Goal: Transaction & Acquisition: Purchase product/service

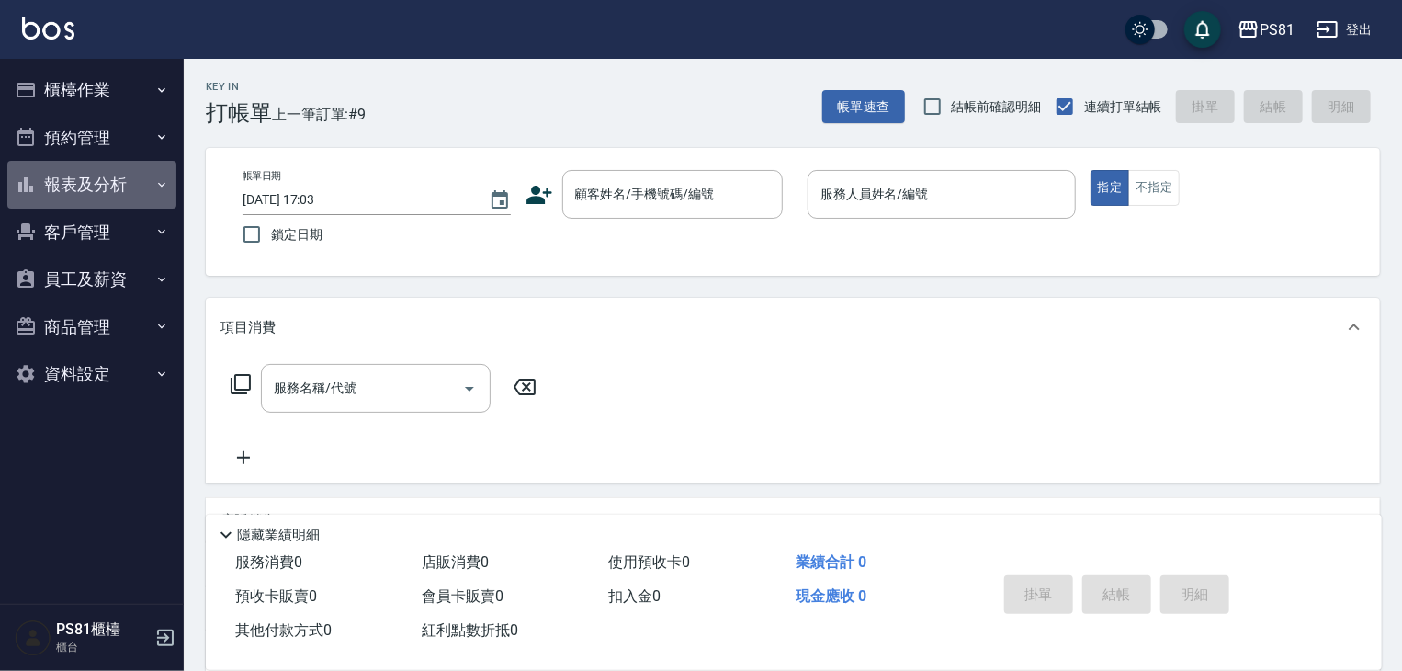
drag, startPoint x: 118, startPoint y: 198, endPoint x: 134, endPoint y: 332, distance: 134.3
click at [116, 200] on button "報表及分析" at bounding box center [91, 185] width 169 height 48
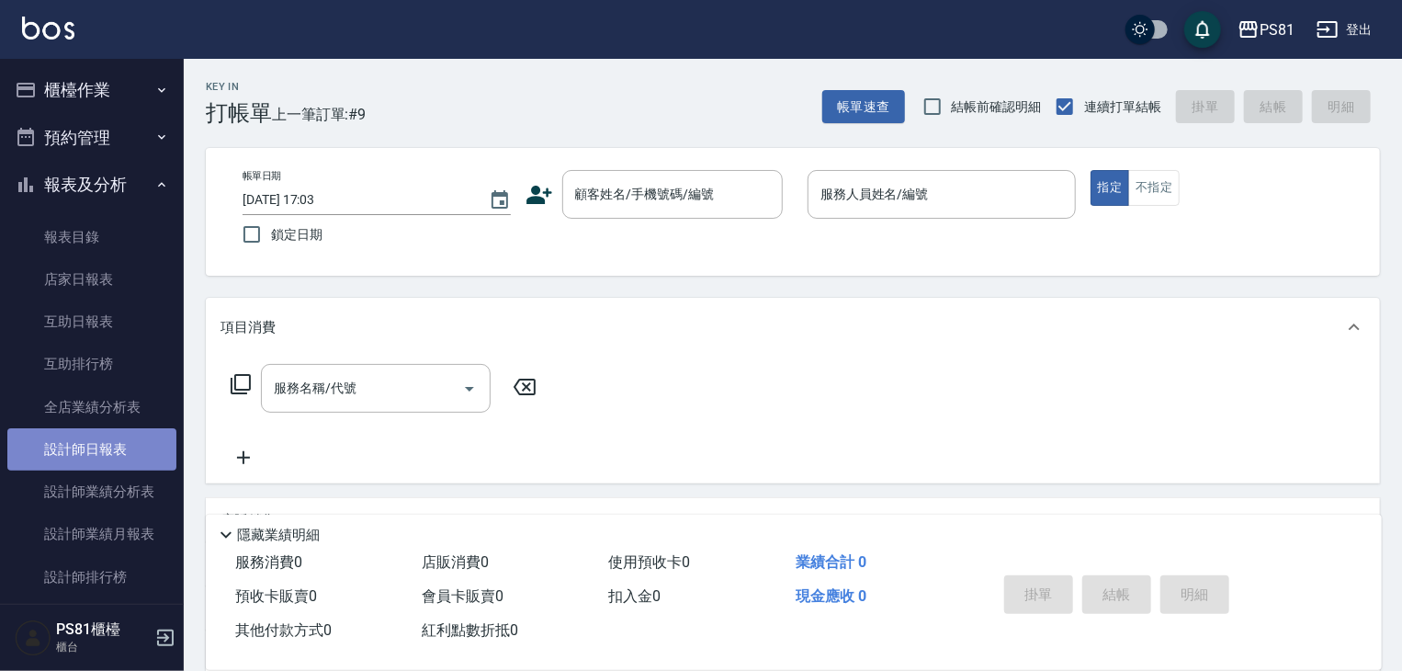
click at [132, 442] on link "設計師日報表" at bounding box center [91, 449] width 169 height 42
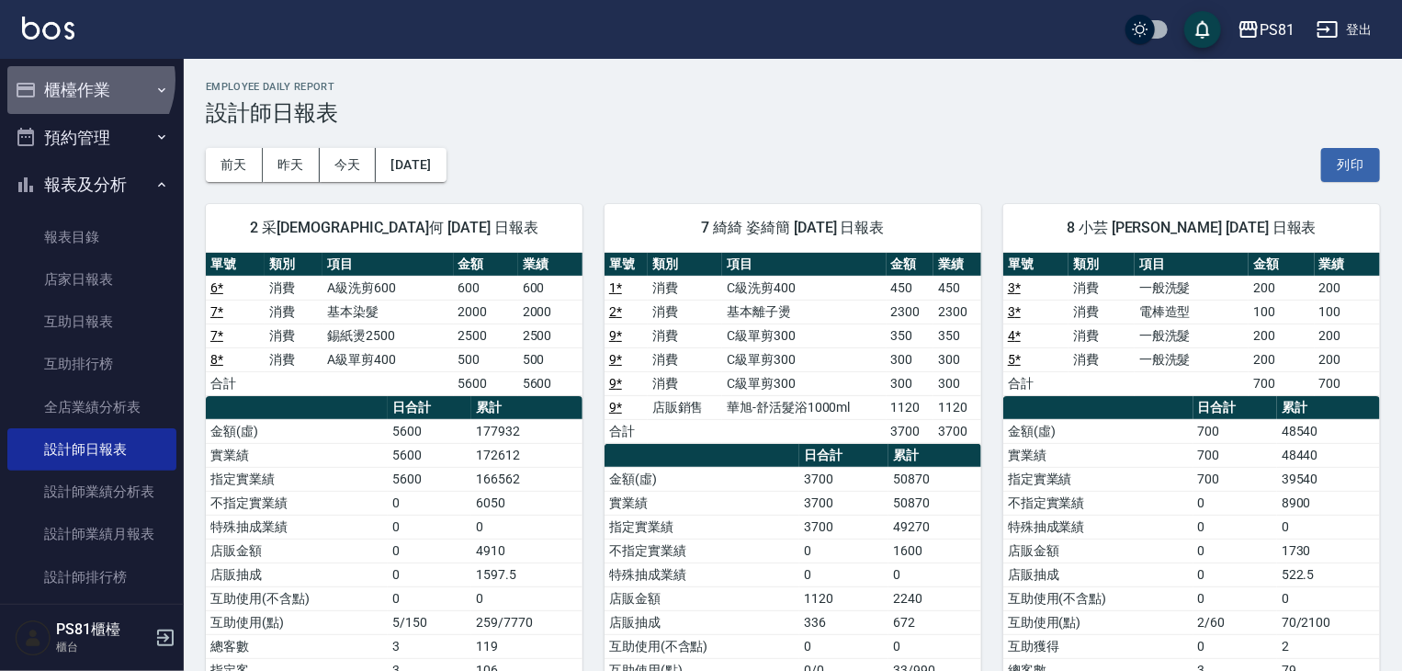
click at [84, 80] on button "櫃檯作業" at bounding box center [91, 90] width 169 height 48
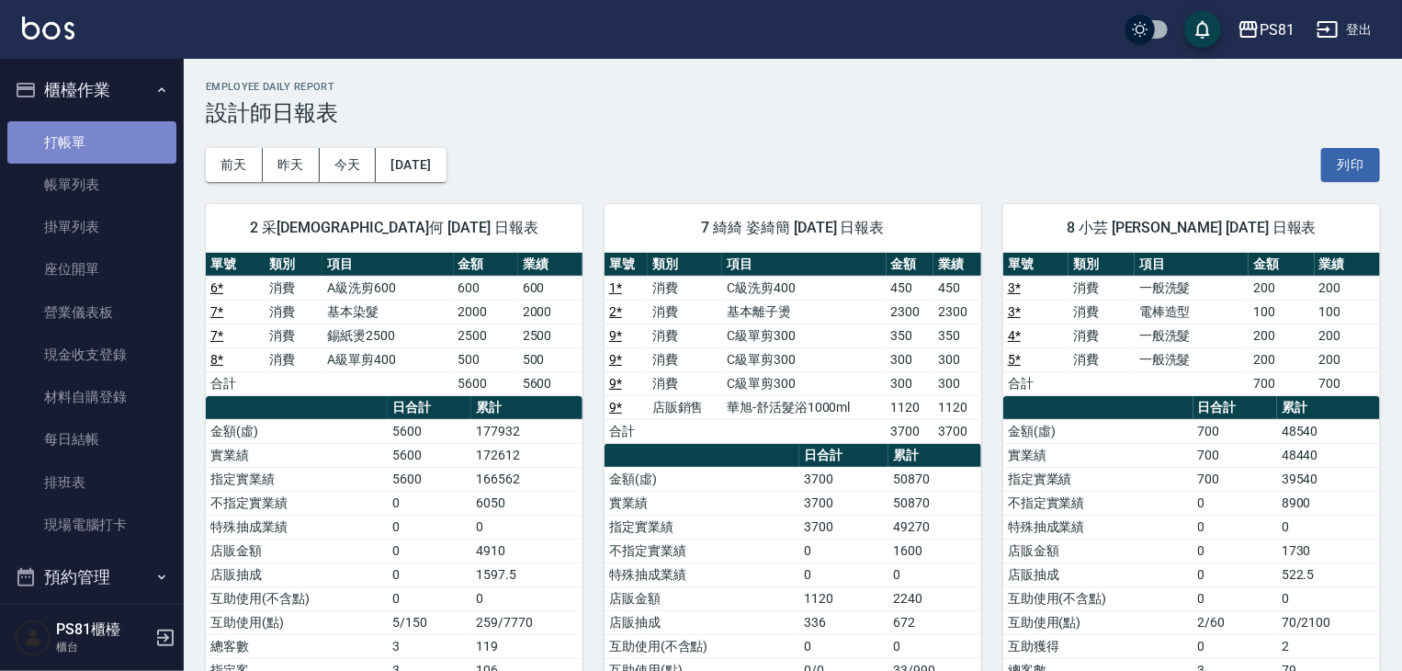
click at [103, 122] on link "打帳單" at bounding box center [91, 142] width 169 height 42
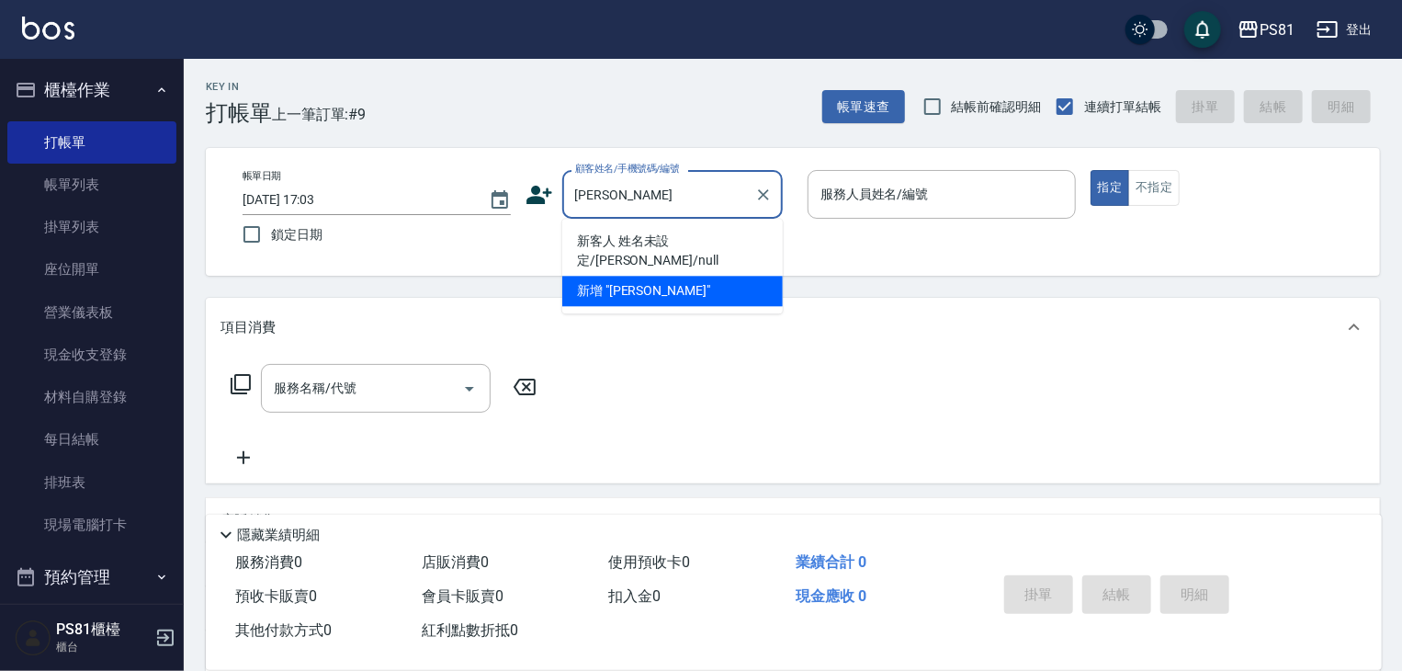
click at [617, 246] on li "新客人 姓名未設定/[PERSON_NAME]/null" at bounding box center [672, 251] width 221 height 50
type input "新客人 姓名未設定/[PERSON_NAME]/null"
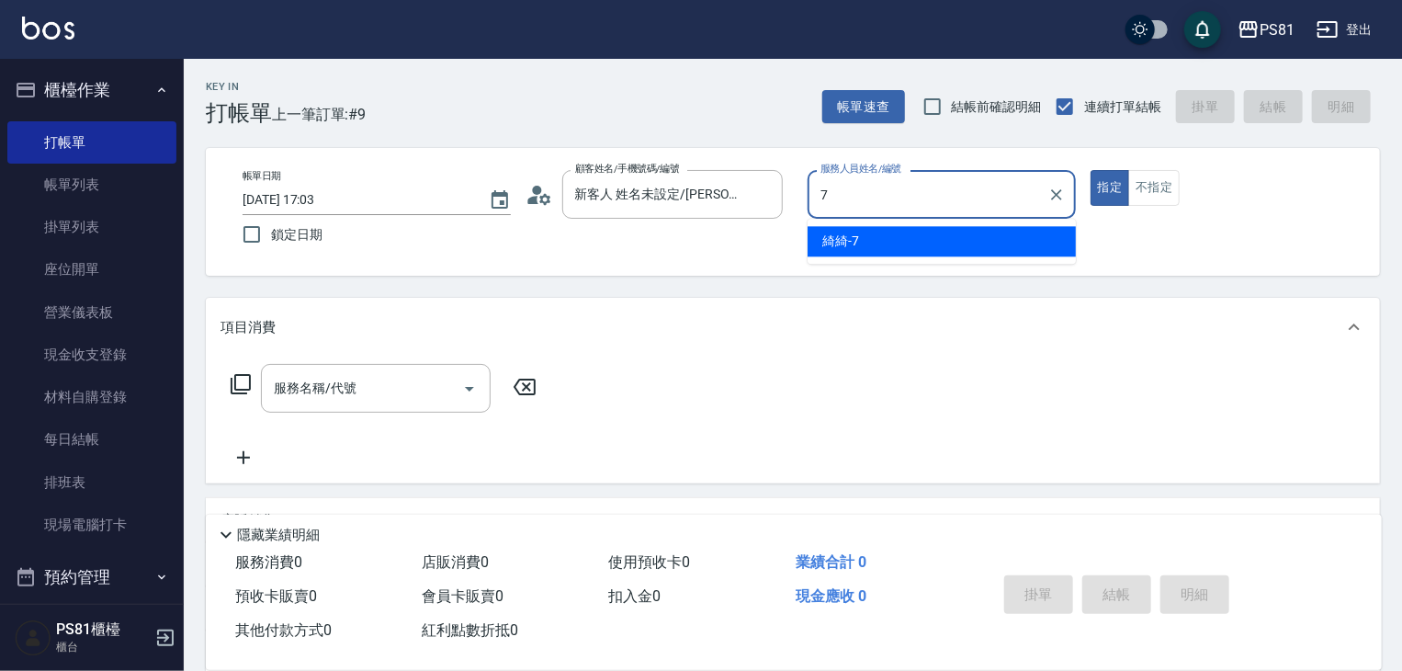
click at [938, 252] on div "綺綺 -7" at bounding box center [942, 241] width 268 height 30
type input "綺綺-7"
click at [347, 377] on input "服務名稱/代號" at bounding box center [362, 388] width 186 height 32
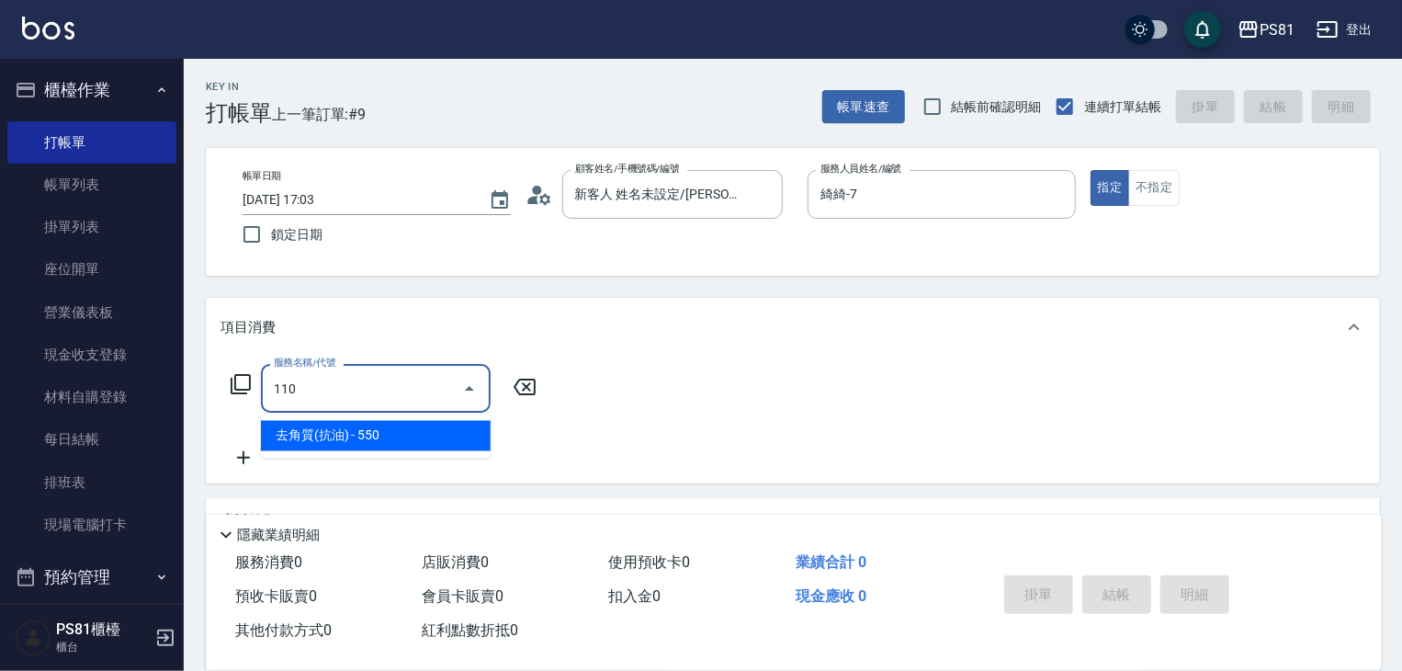
drag, startPoint x: 355, startPoint y: 416, endPoint x: 363, endPoint y: 433, distance: 18.5
click at [357, 425] on ul "去角質(抗油) - 550" at bounding box center [376, 435] width 230 height 45
click at [364, 435] on span "去角質(抗油) - 550" at bounding box center [376, 436] width 230 height 30
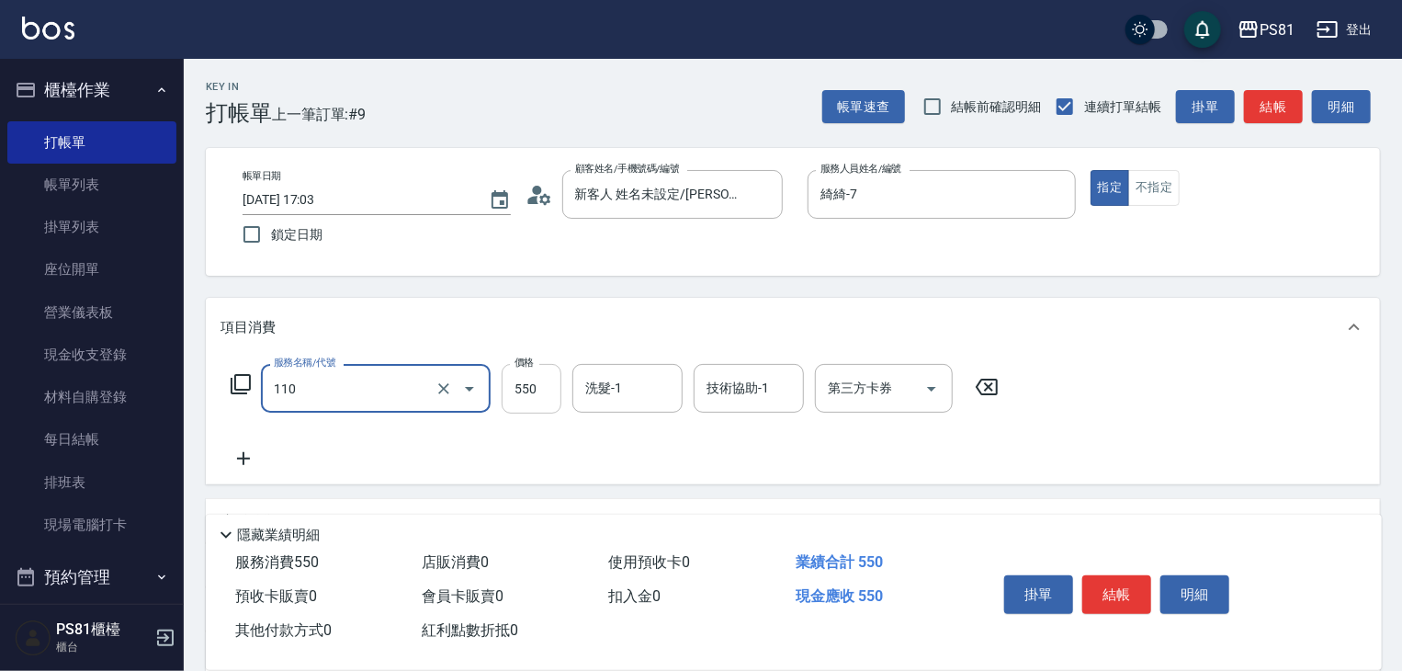
type input "去角質(抗油)(110)"
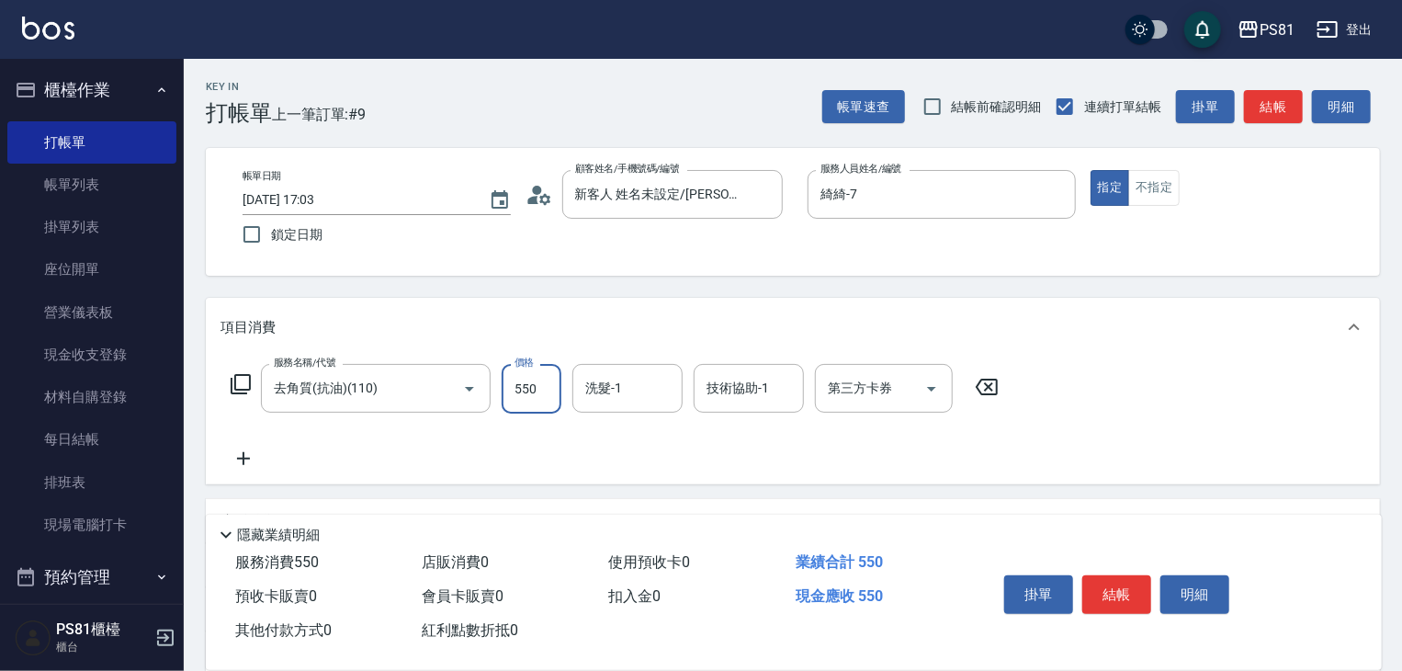
click at [533, 376] on input "550" at bounding box center [532, 389] width 60 height 50
type input "650"
click at [621, 386] on input "洗髮-1" at bounding box center [628, 388] width 94 height 32
click at [621, 404] on input "22" at bounding box center [614, 388] width 66 height 32
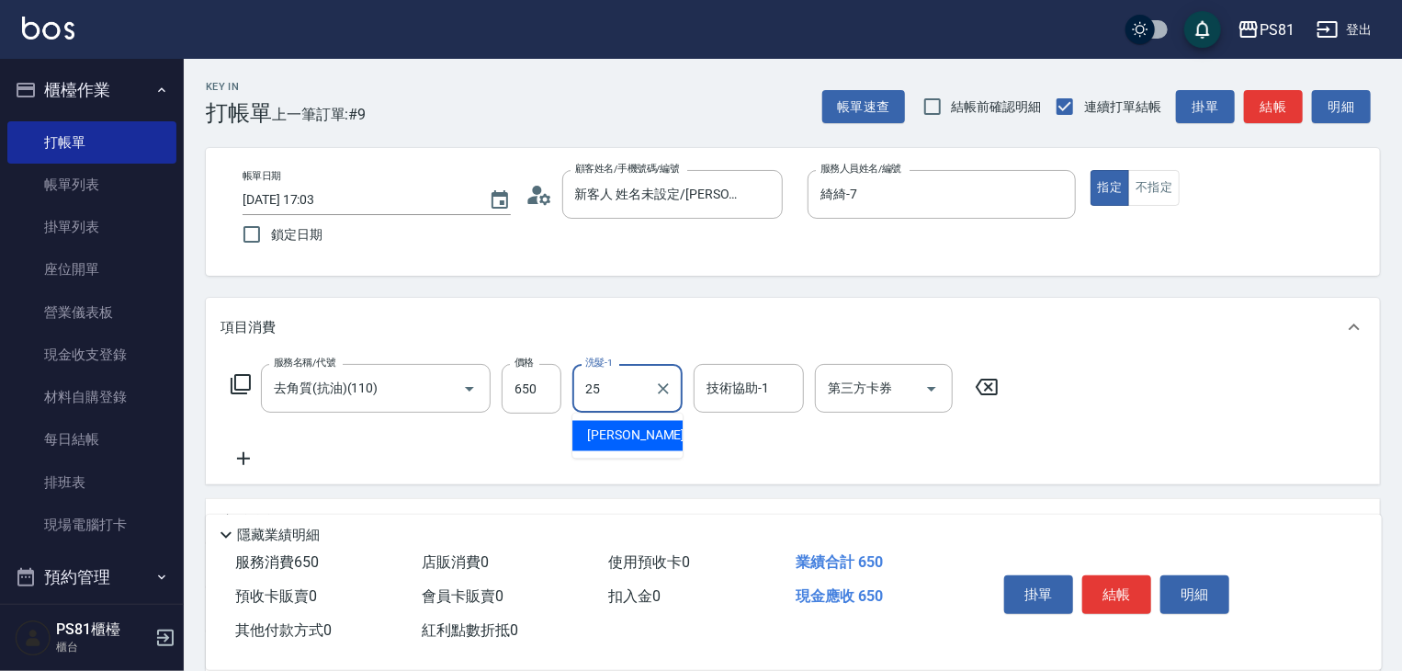
drag, startPoint x: 617, startPoint y: 426, endPoint x: 905, endPoint y: 482, distance: 293.9
click at [617, 427] on span "[PERSON_NAME] -25" at bounding box center [645, 435] width 116 height 19
type input "妮可-25"
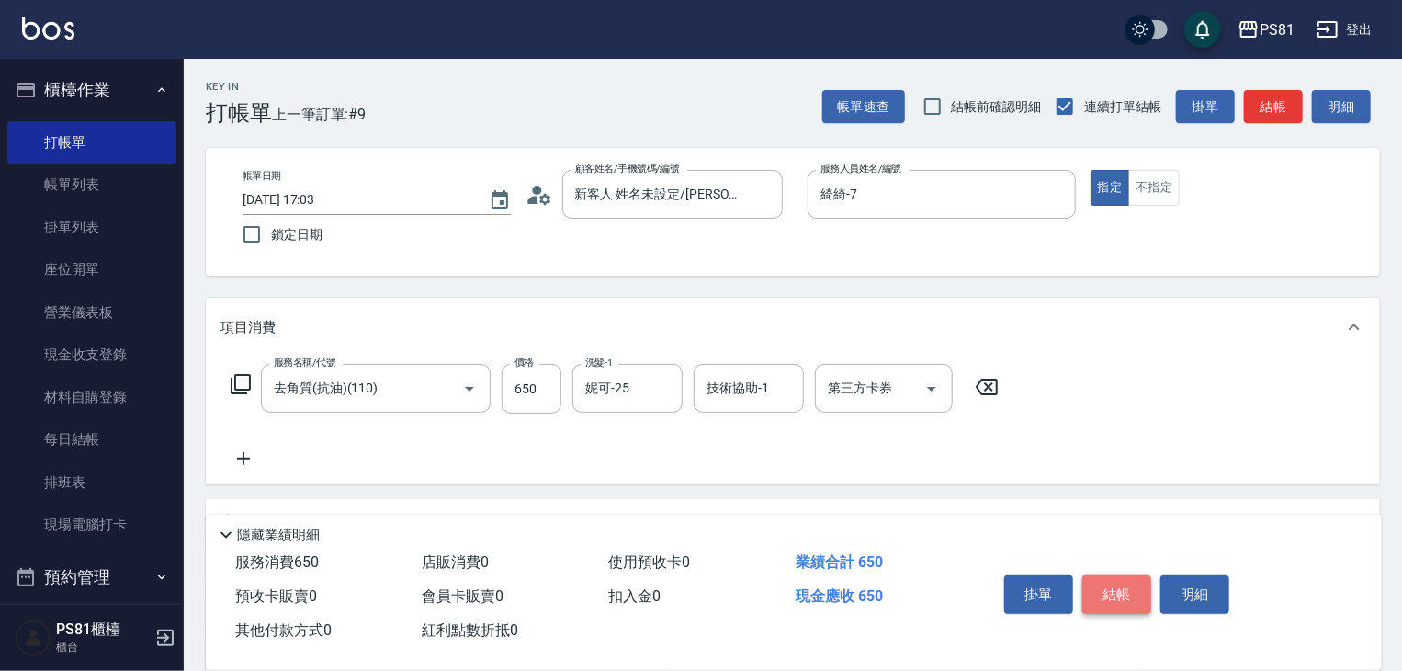
click at [1125, 596] on button "結帳" at bounding box center [1116, 594] width 69 height 39
type input "[DATE] 17:05"
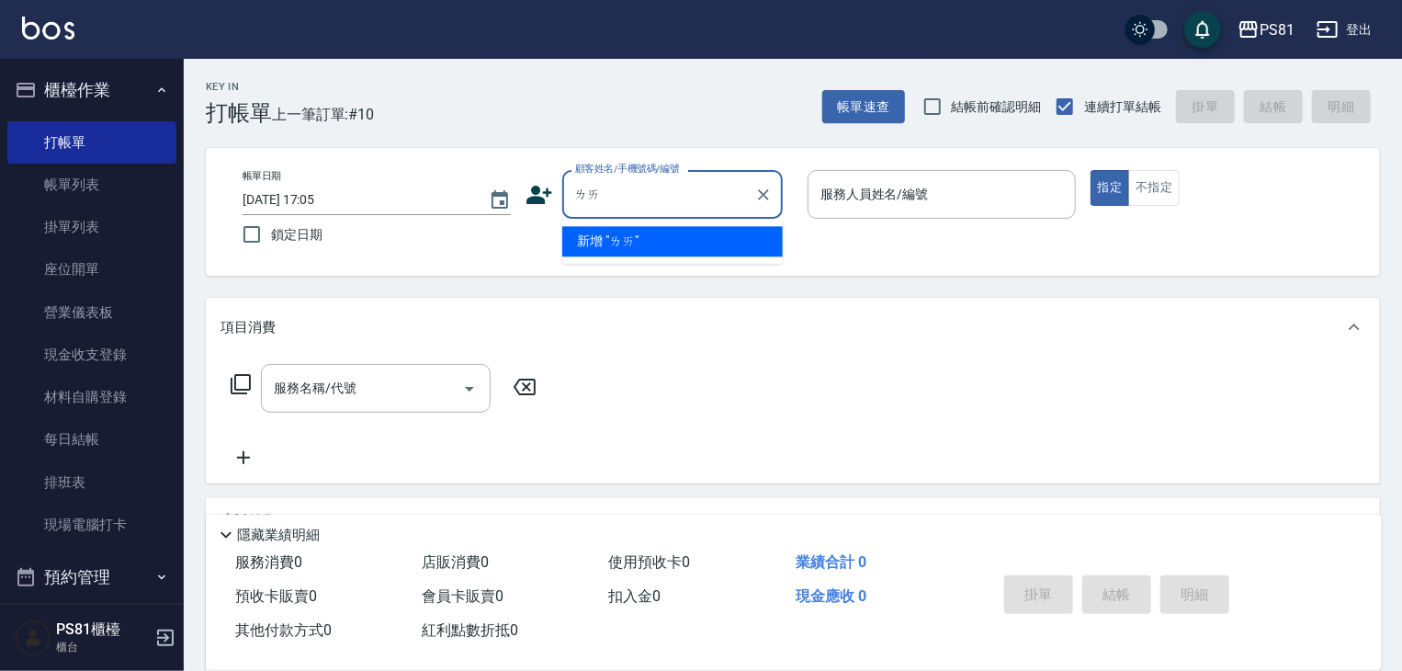
type input "ㄌ"
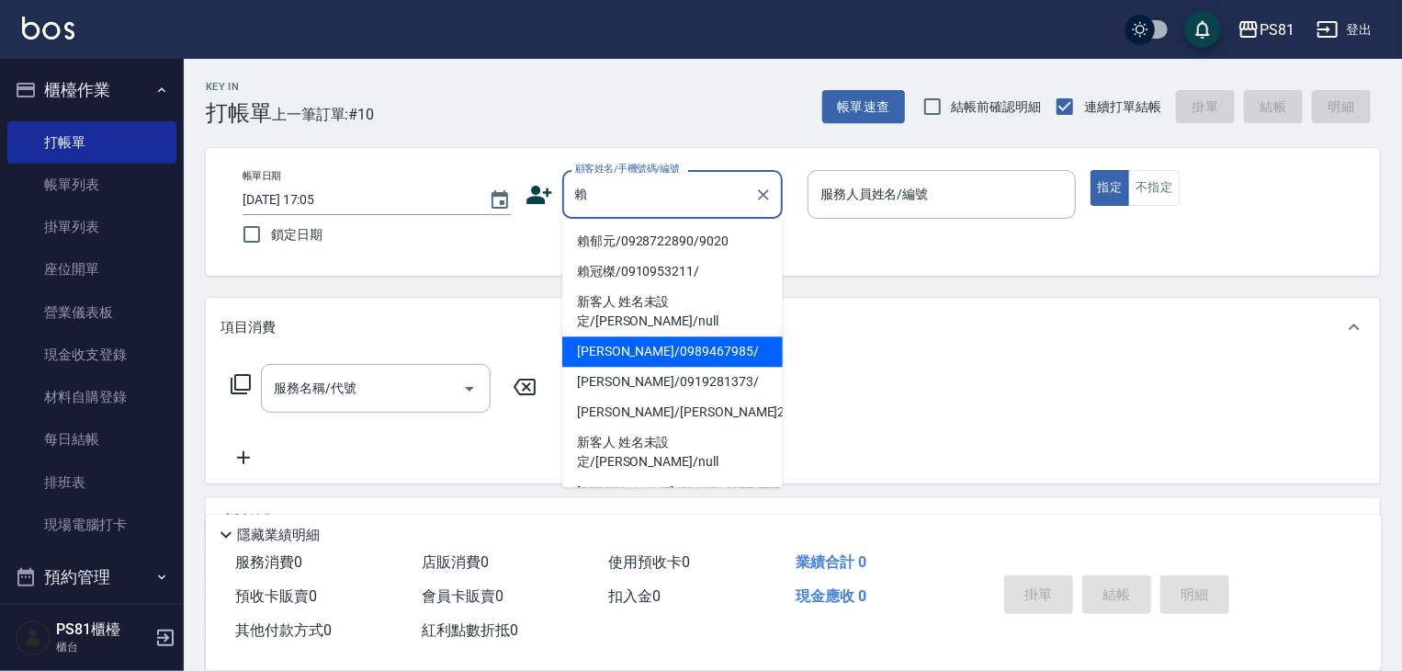
click at [677, 336] on li "[PERSON_NAME]/0989467985/" at bounding box center [672, 351] width 221 height 30
type input "[PERSON_NAME]/0989467985/"
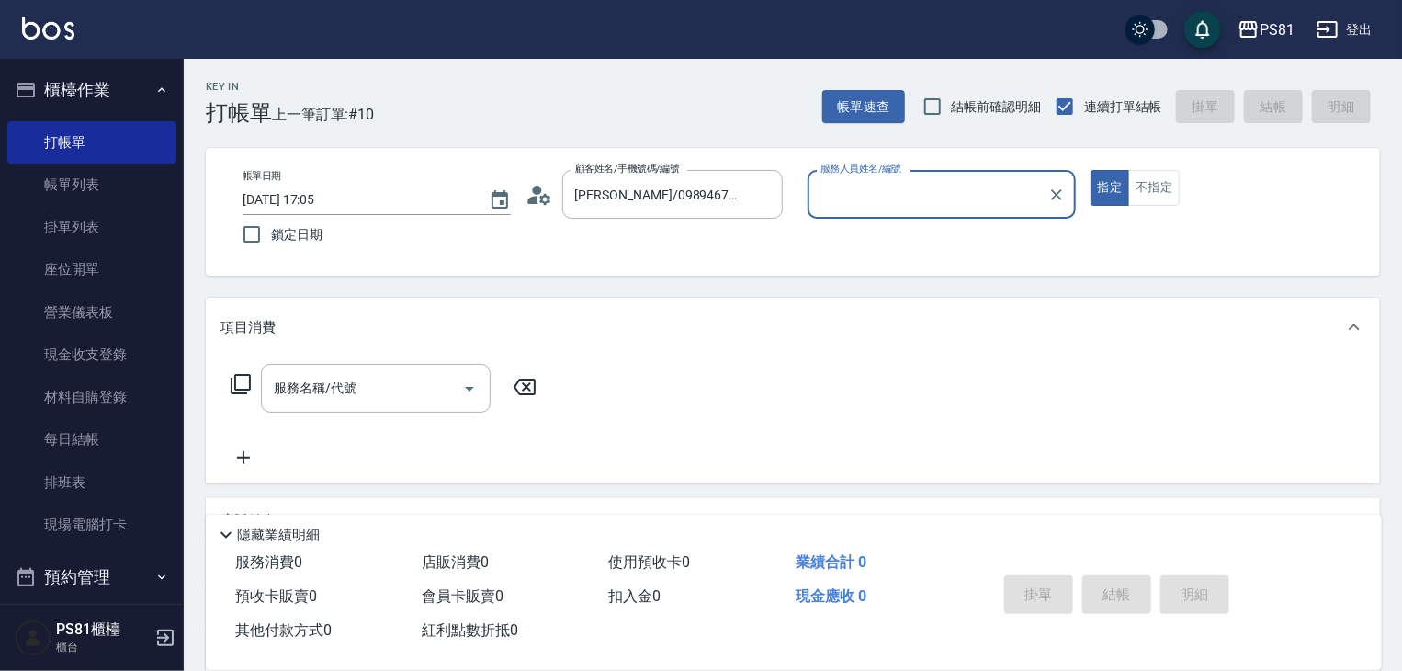
type input "采蓮-2"
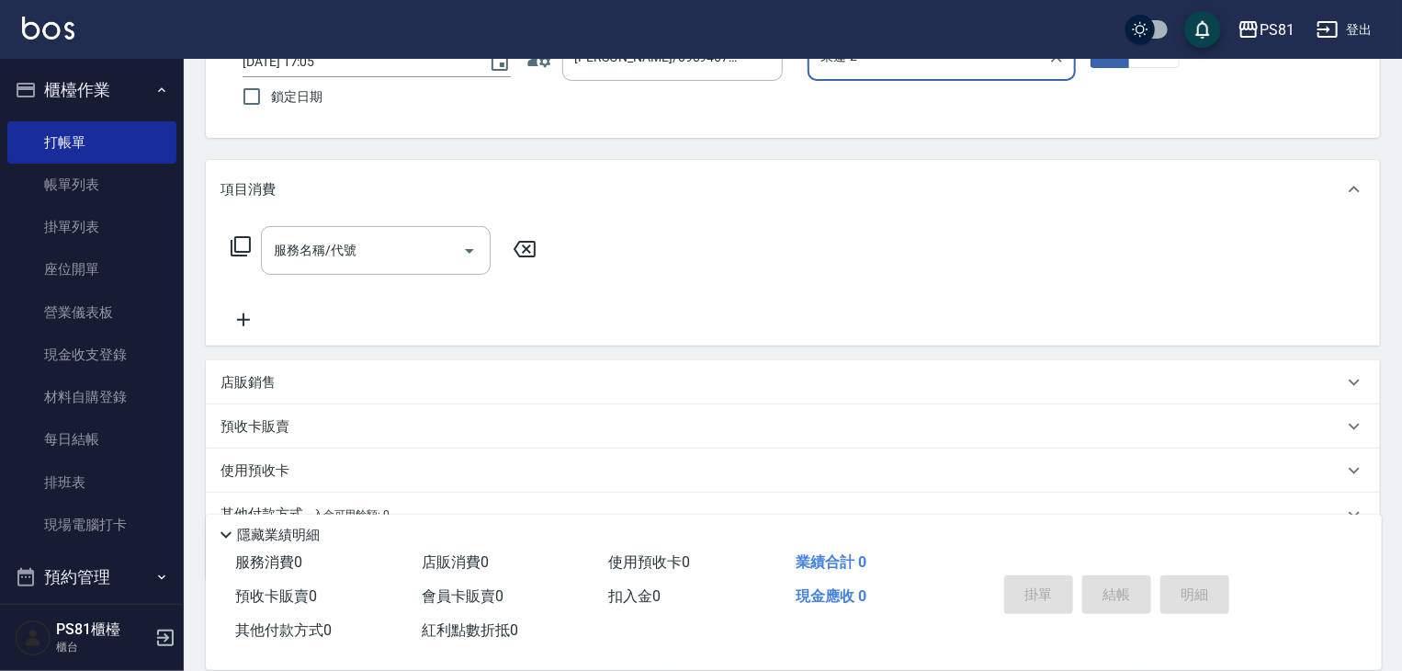
scroll to position [222, 0]
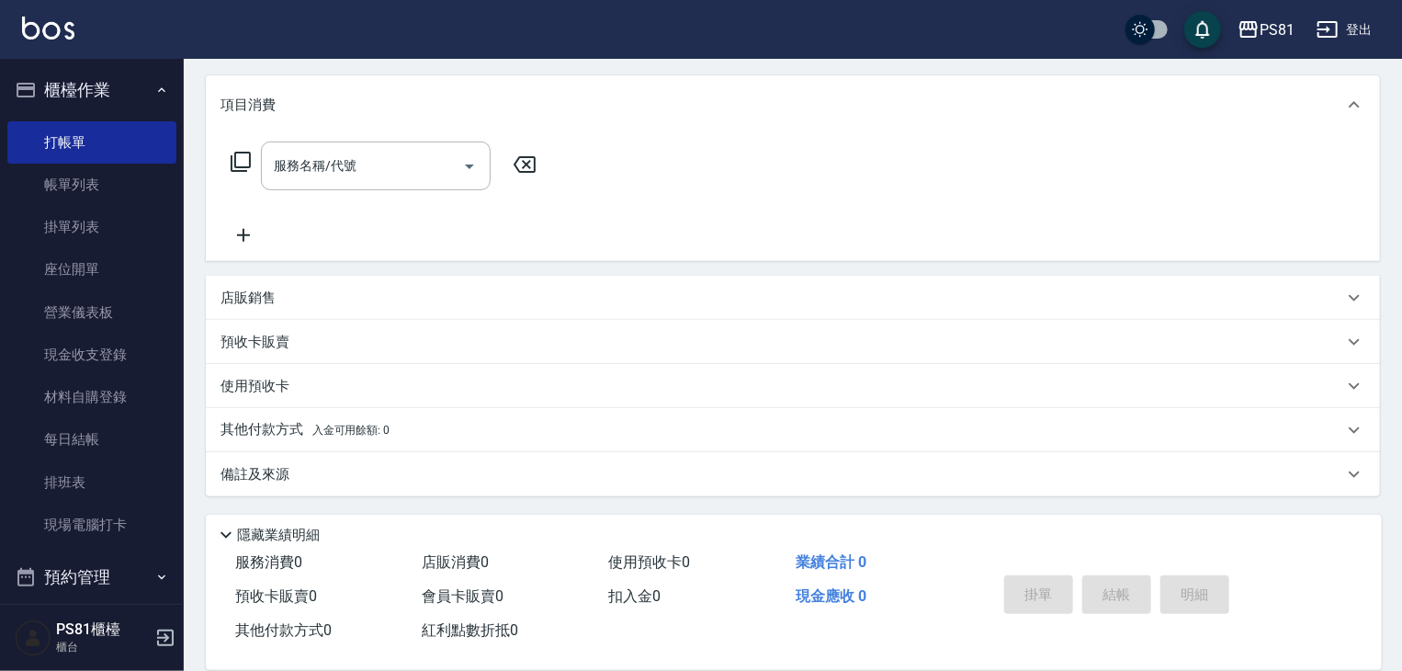
click at [418, 304] on div "店販銷售" at bounding box center [782, 298] width 1123 height 19
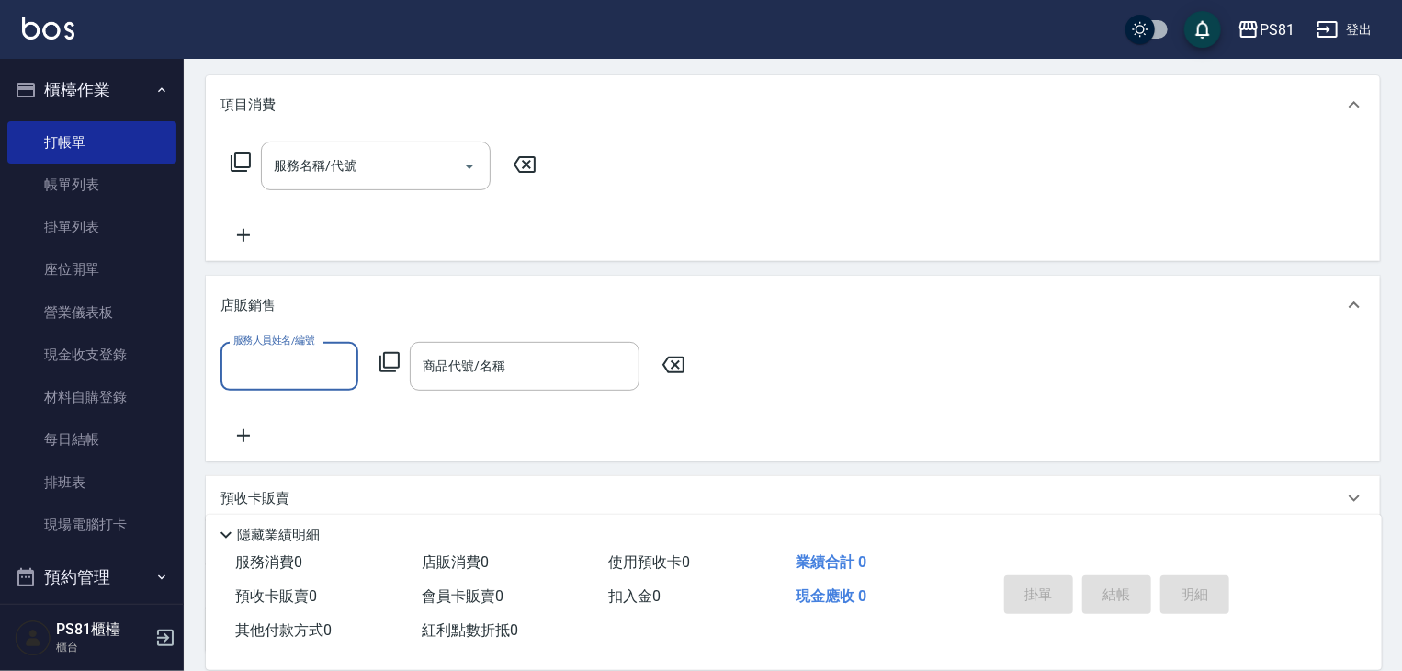
scroll to position [0, 0]
click at [330, 368] on input "服務人員姓名/編號" at bounding box center [289, 366] width 121 height 32
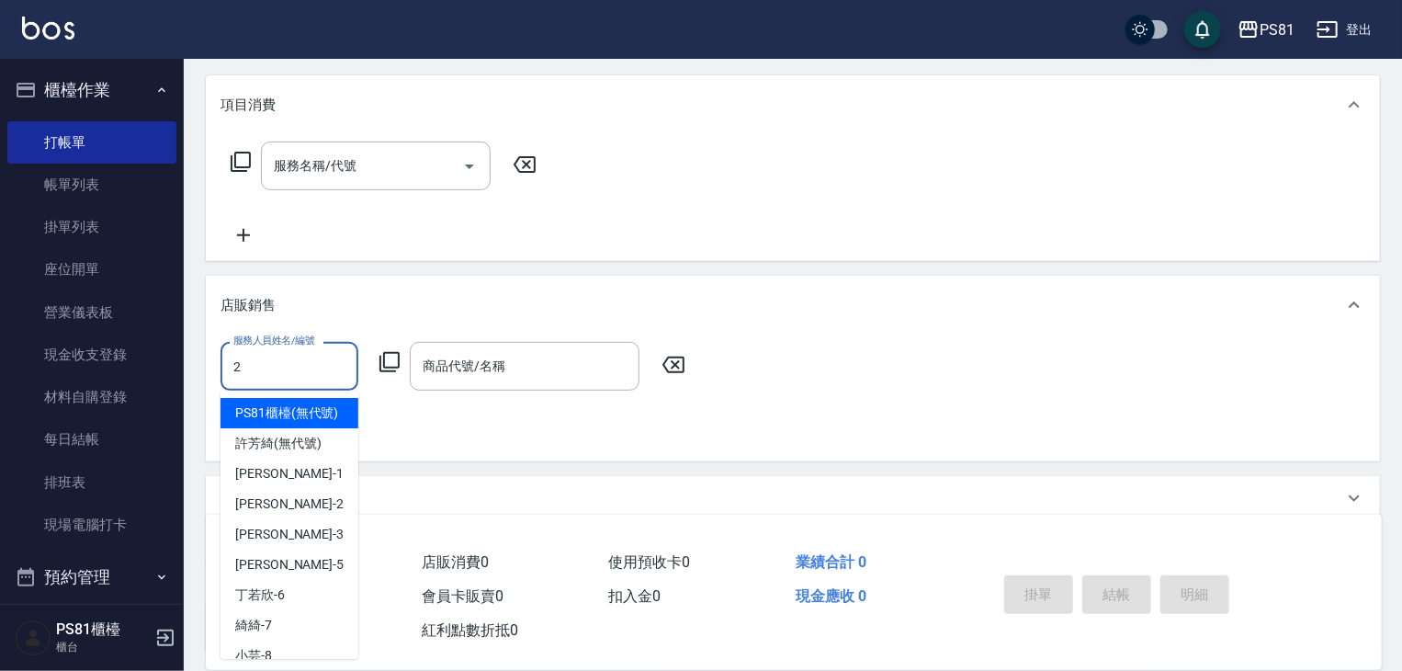
type input "采蓮-2"
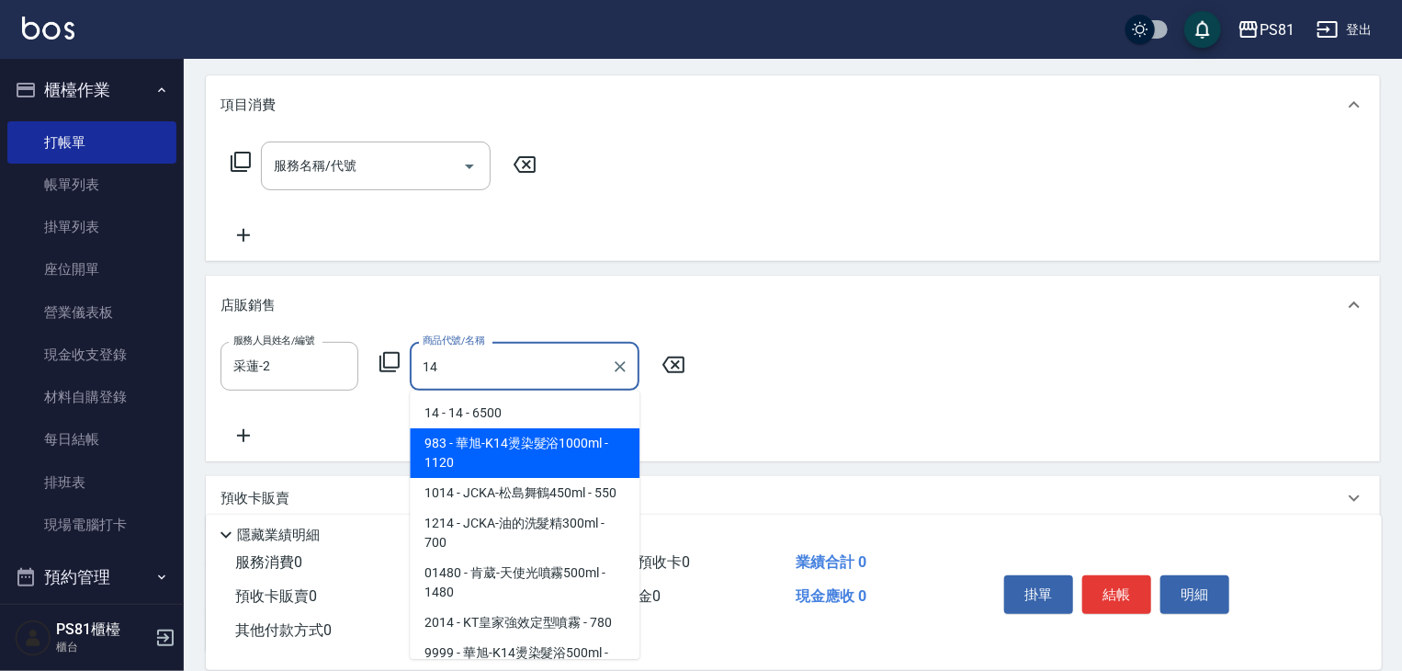
click at [497, 461] on span "983 - 華旭-K14燙染髮浴1000ml - 1120" at bounding box center [525, 453] width 230 height 50
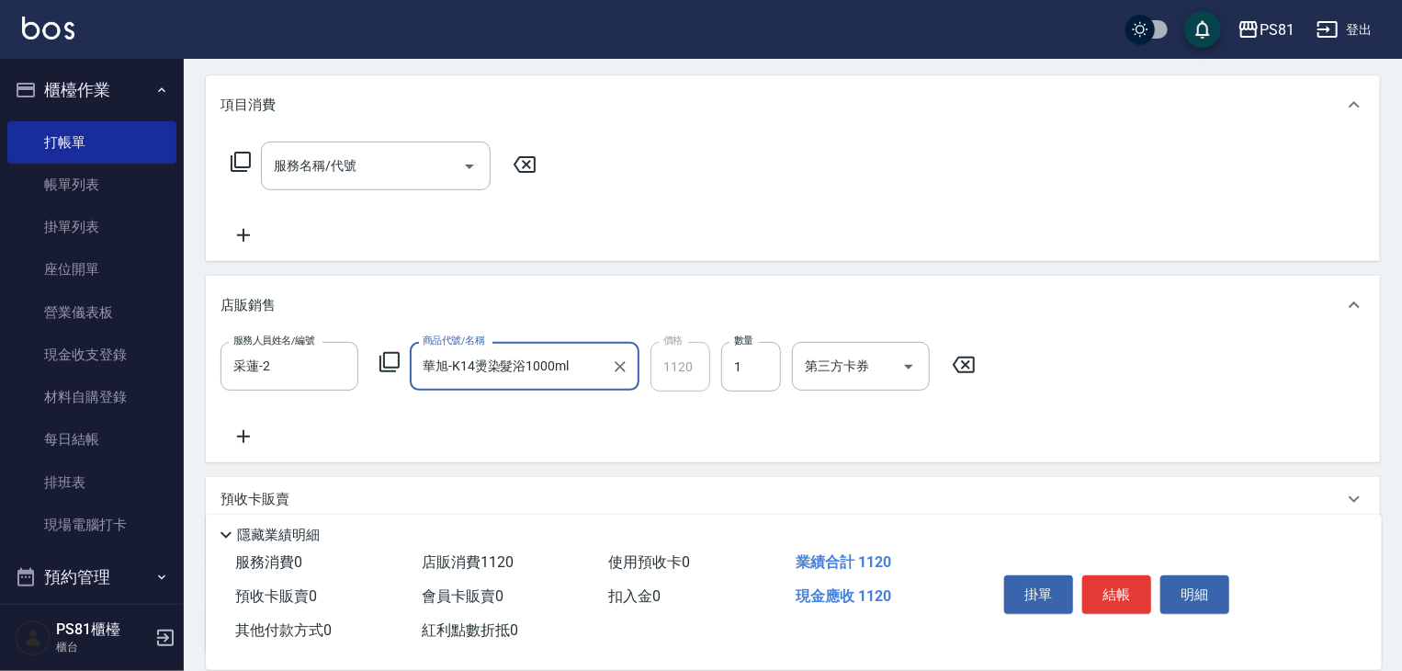
type input "華旭-K14燙染髮浴1000ml"
click at [1151, 426] on div "服務人員姓名/編號 [PERSON_NAME]-2 服務人員姓名/編號 商品代號/名稱 [PERSON_NAME]-K14燙染髮浴1000ml 商品代號/名稱…" at bounding box center [793, 395] width 1145 height 106
click at [1131, 576] on button "結帳" at bounding box center [1116, 594] width 69 height 39
type input "[DATE] 17:06"
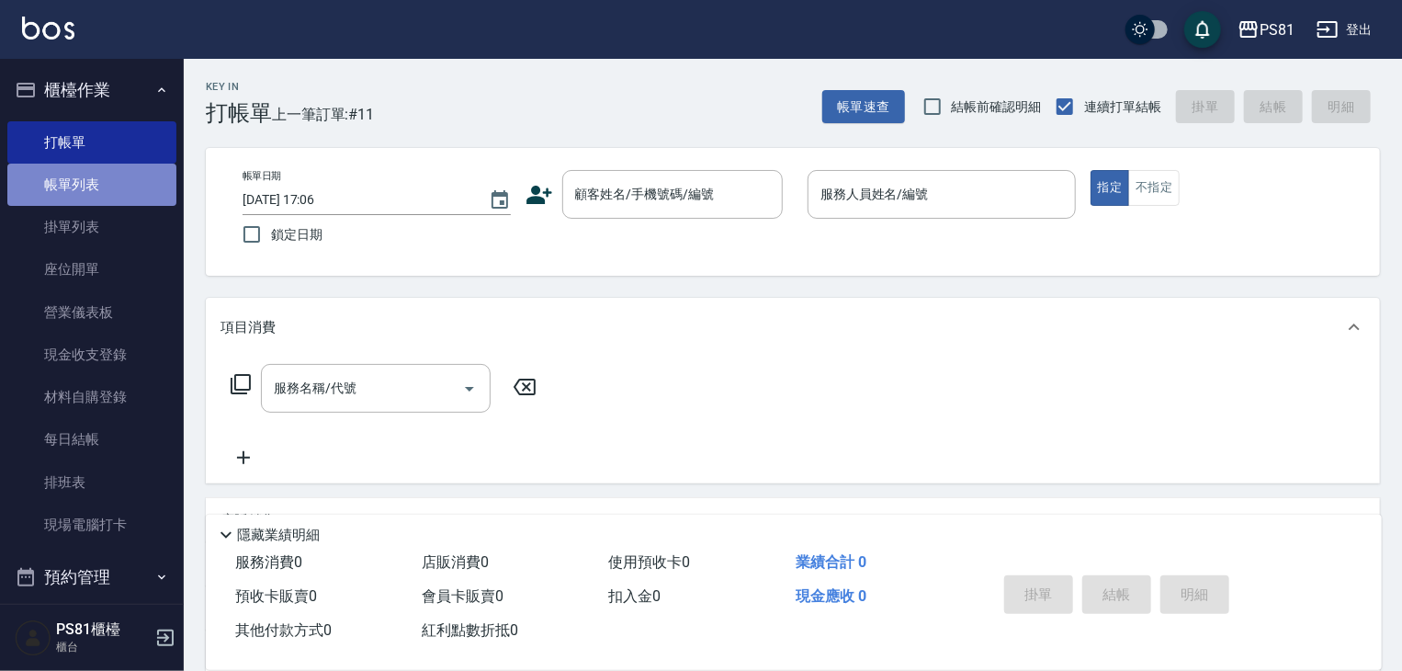
click at [92, 198] on link "帳單列表" at bounding box center [91, 185] width 169 height 42
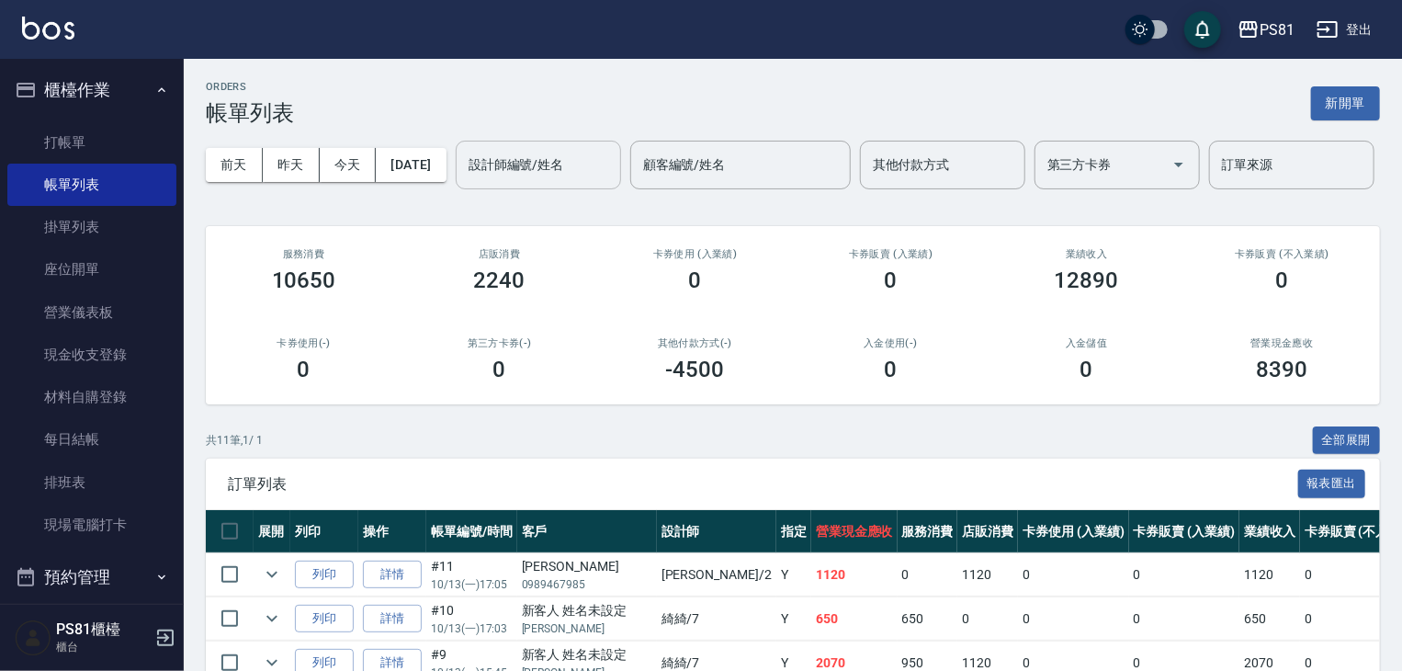
click at [464, 181] on input "設計師編號/姓名" at bounding box center [538, 165] width 149 height 32
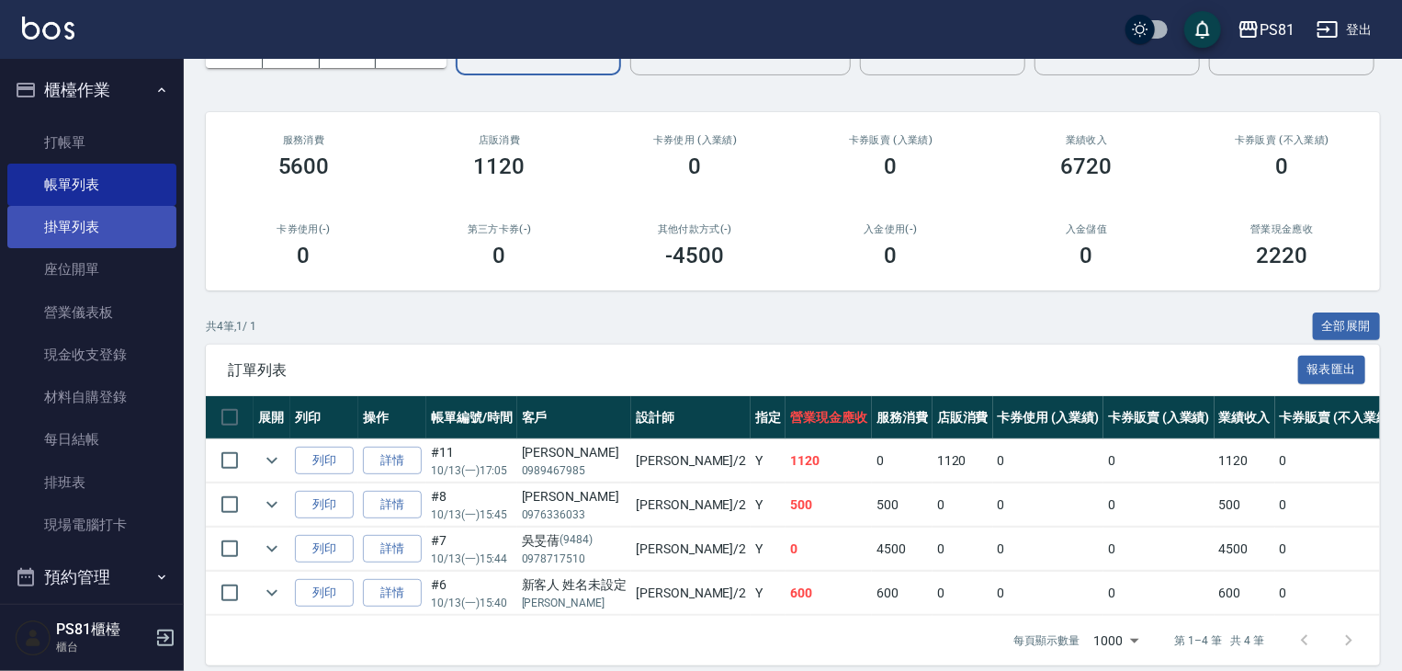
scroll to position [201, 0]
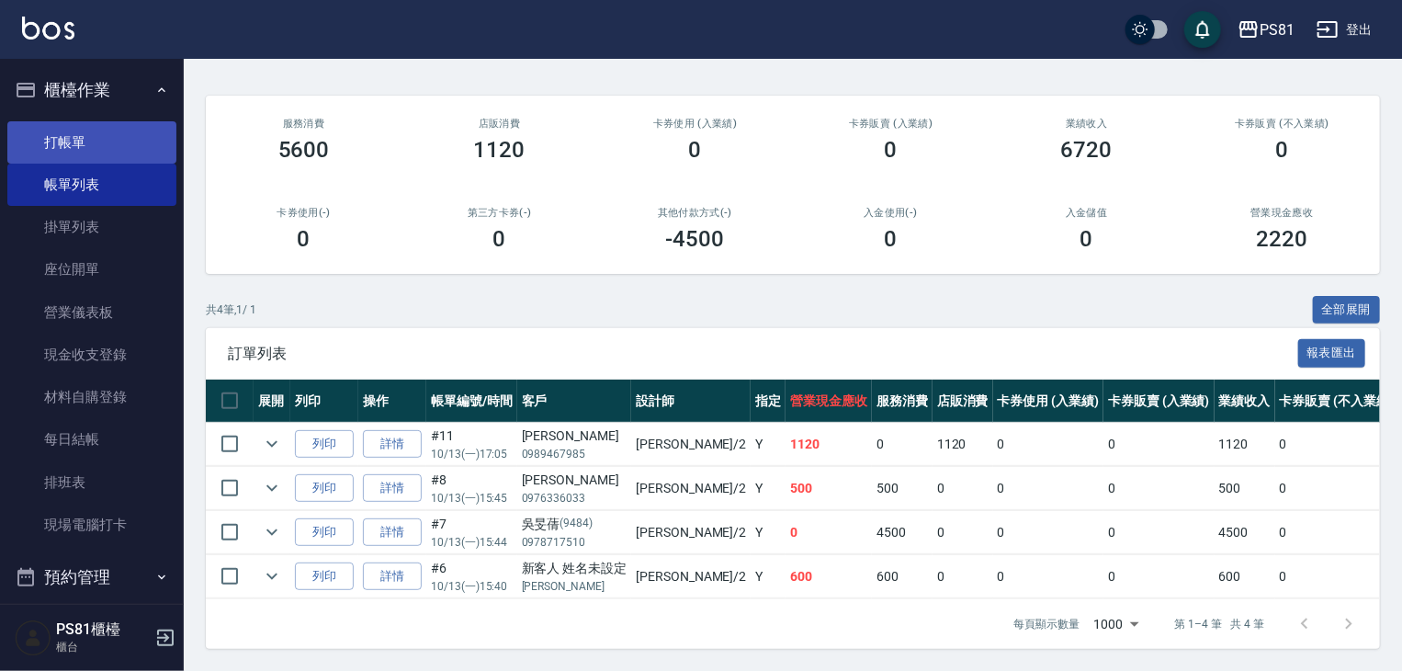
type input "采蓮-2"
click at [82, 130] on link "打帳單" at bounding box center [91, 142] width 169 height 42
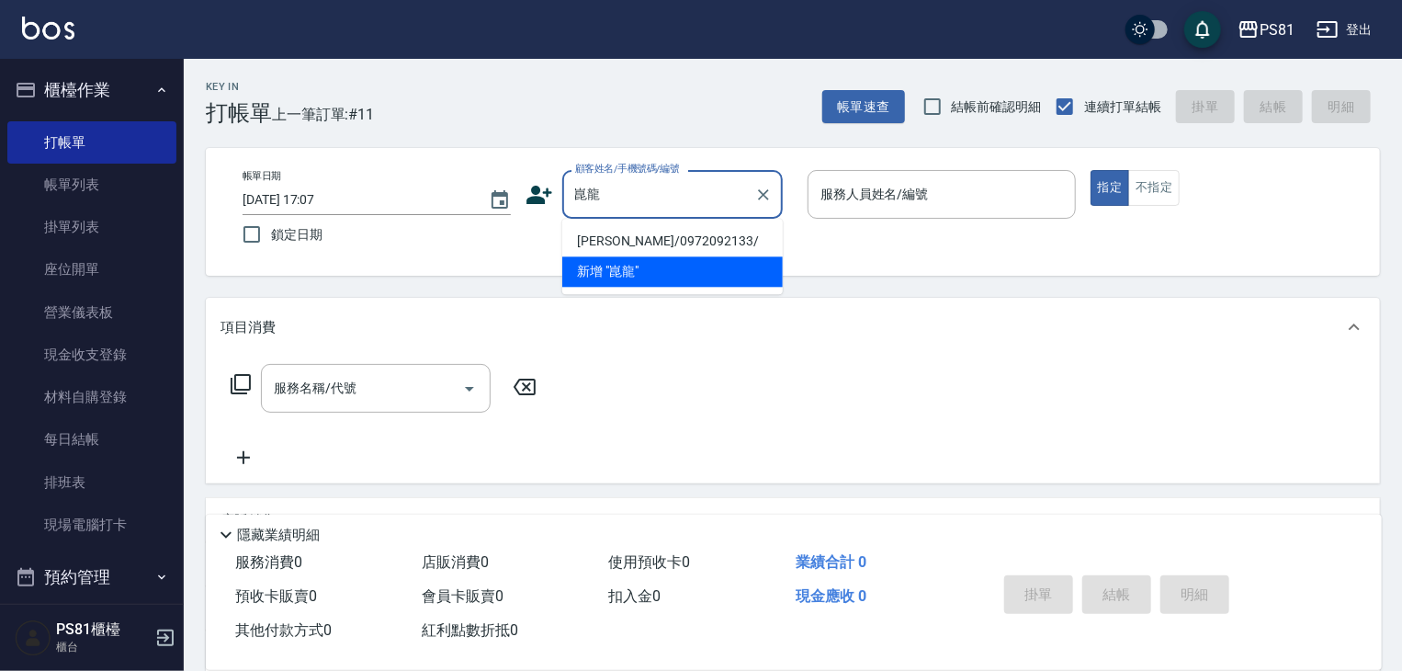
click at [651, 239] on li "[PERSON_NAME]/0972092133/" at bounding box center [672, 241] width 221 height 30
type input "[PERSON_NAME]/0972092133/"
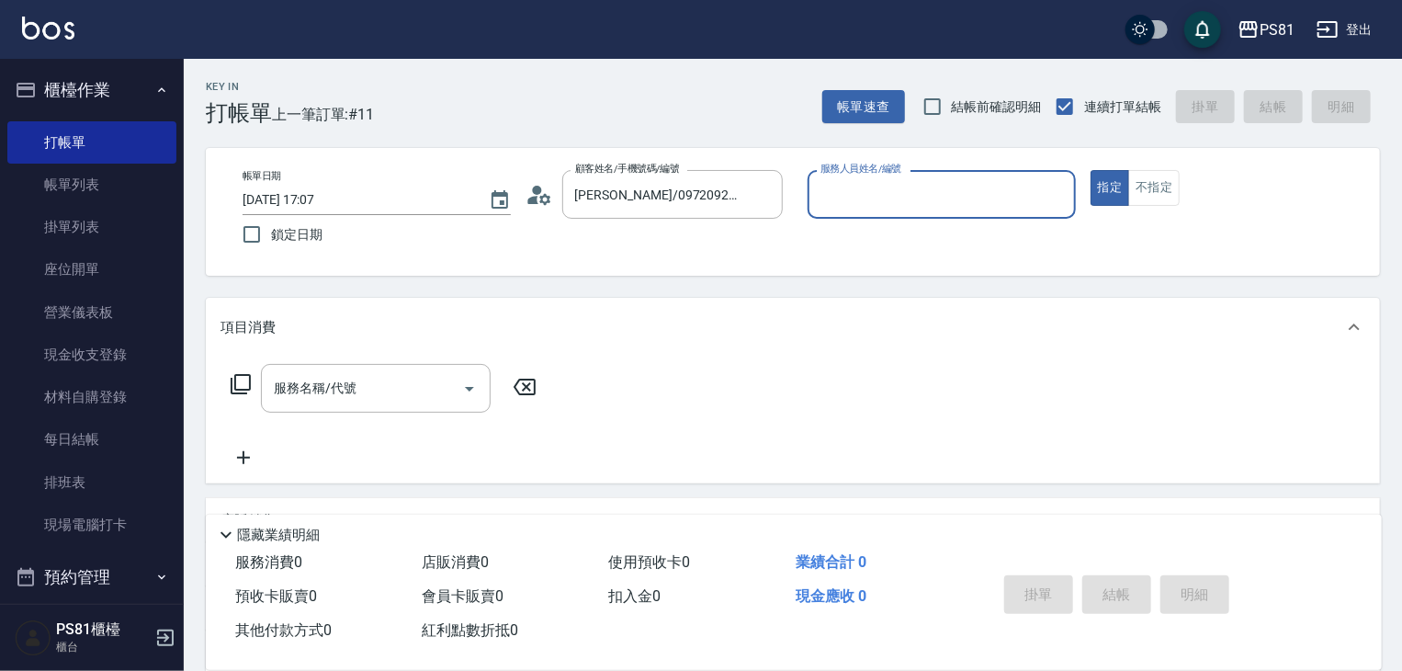
type input "采蓮-2"
click at [1091, 170] on button "指定" at bounding box center [1111, 188] width 40 height 36
type button "true"
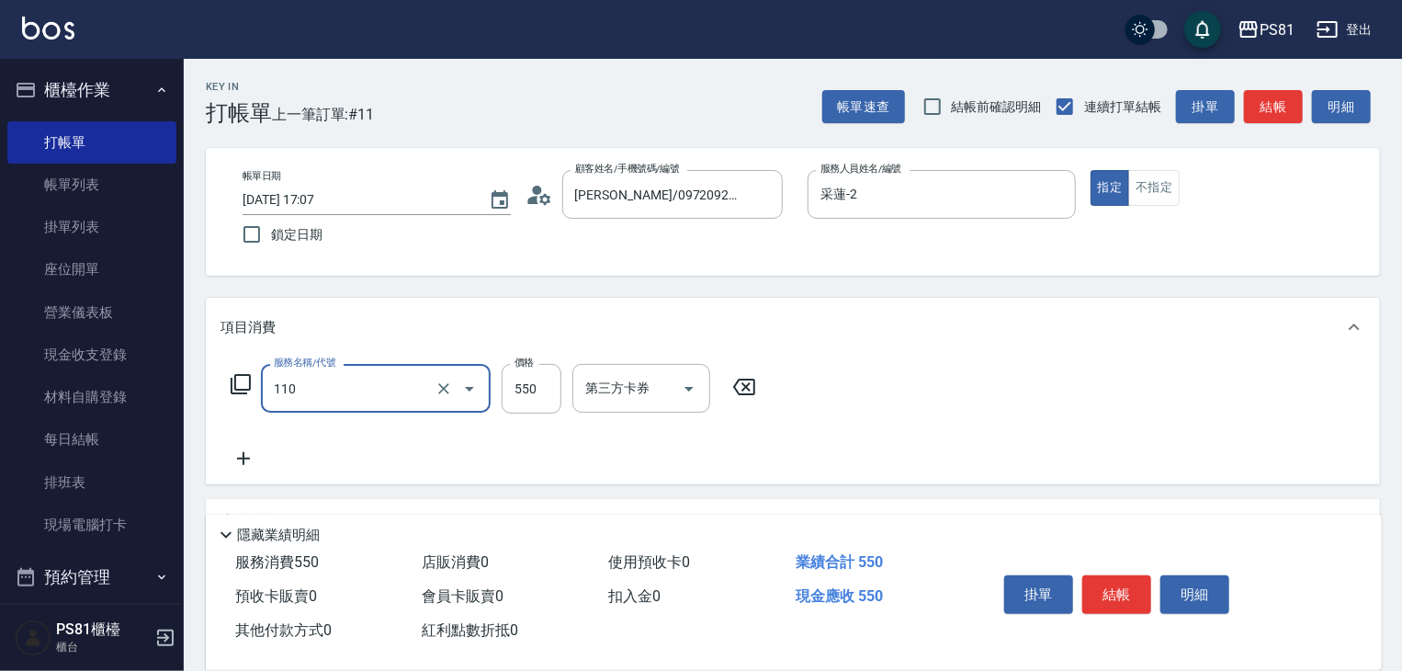
type input "去角質(抗油)(110)"
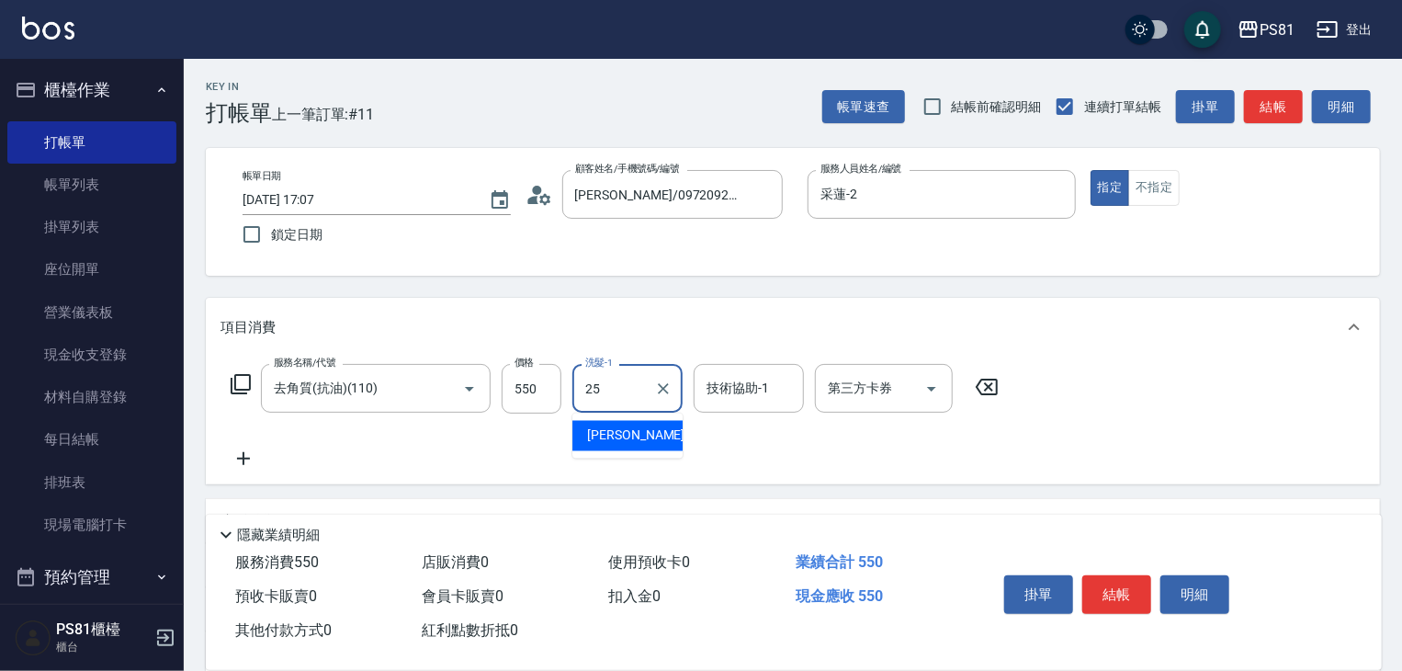
type input "妮可-25"
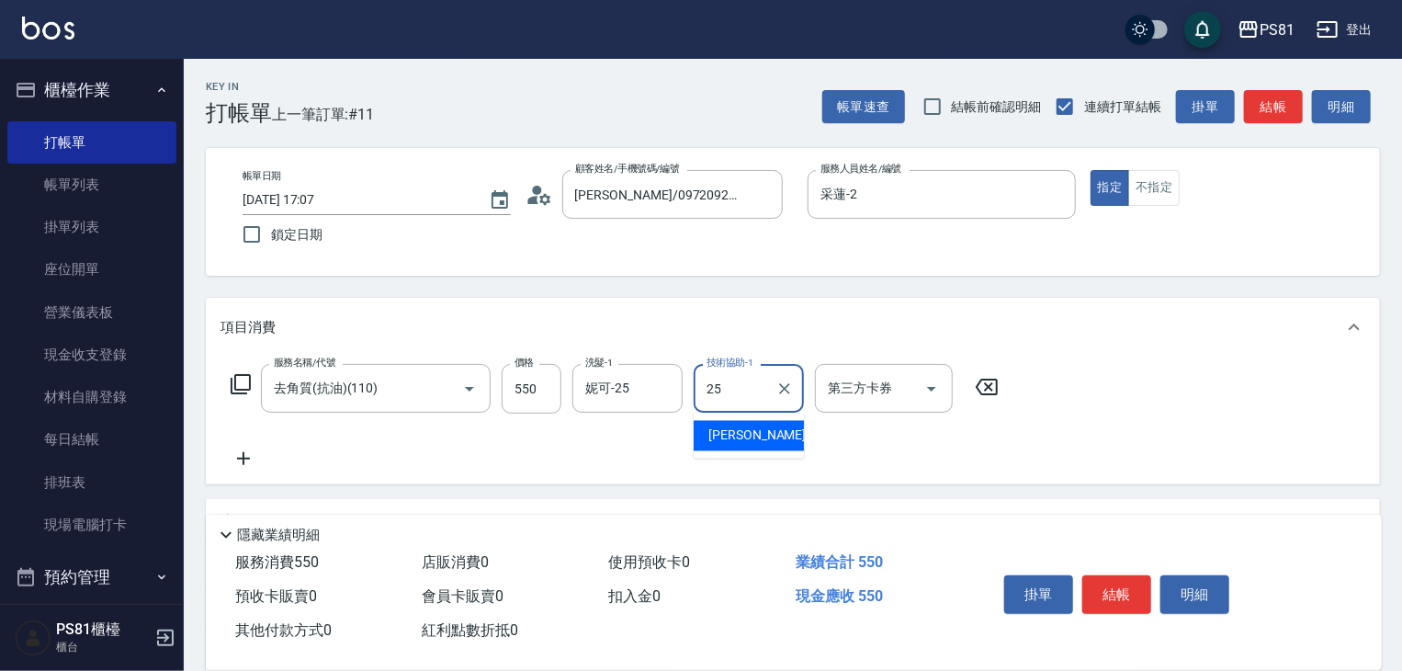
type input "妮可-25"
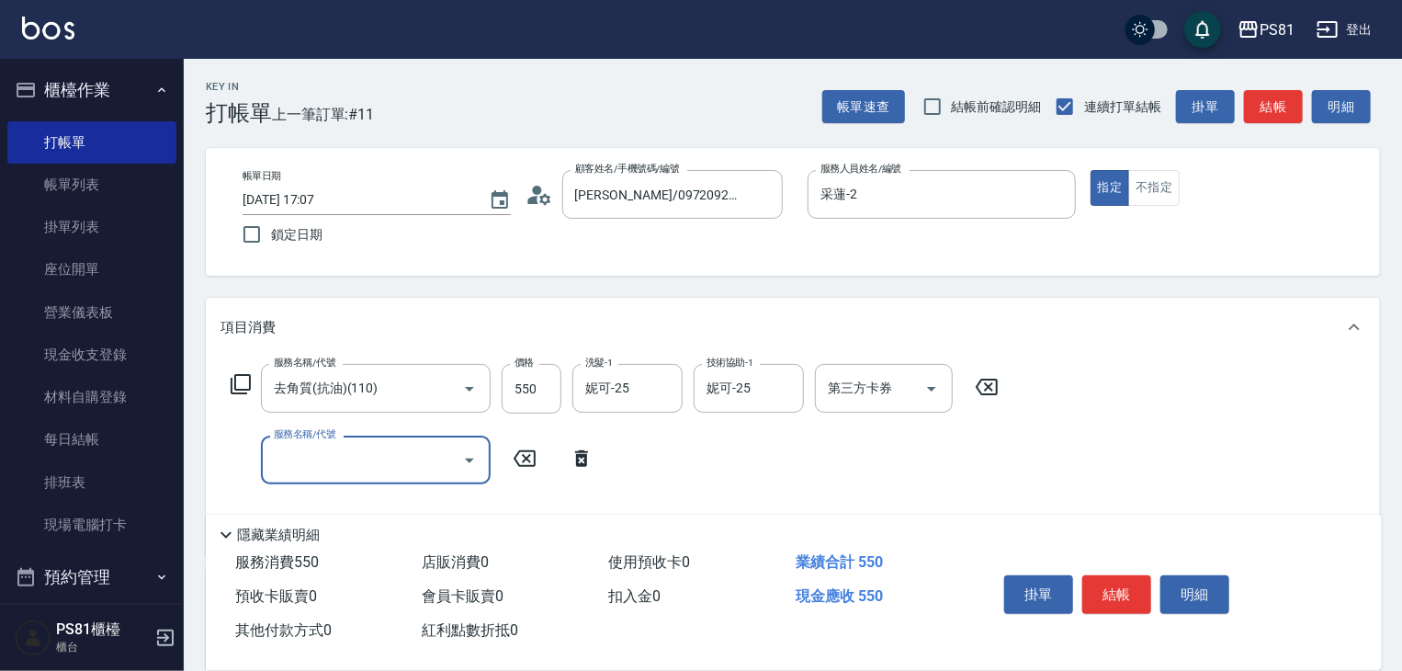
type input "1"
type input "A級單剪400(205)"
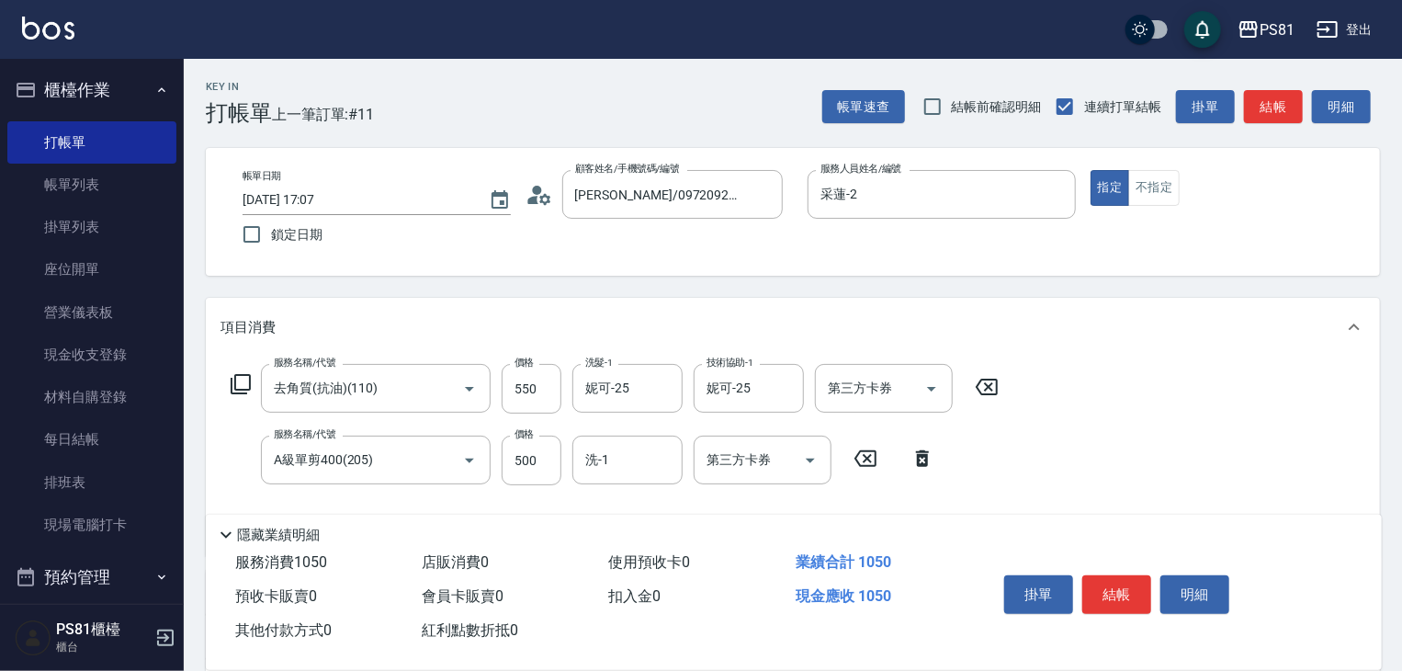
click at [1121, 449] on div "服務名稱/代號 去角質(抗油)(110) 服務名稱/代號 價格 550 價格 洗髮-1 [PERSON_NAME]-25 洗髮-1 技術協助-1 [PERSO…" at bounding box center [793, 456] width 1174 height 199
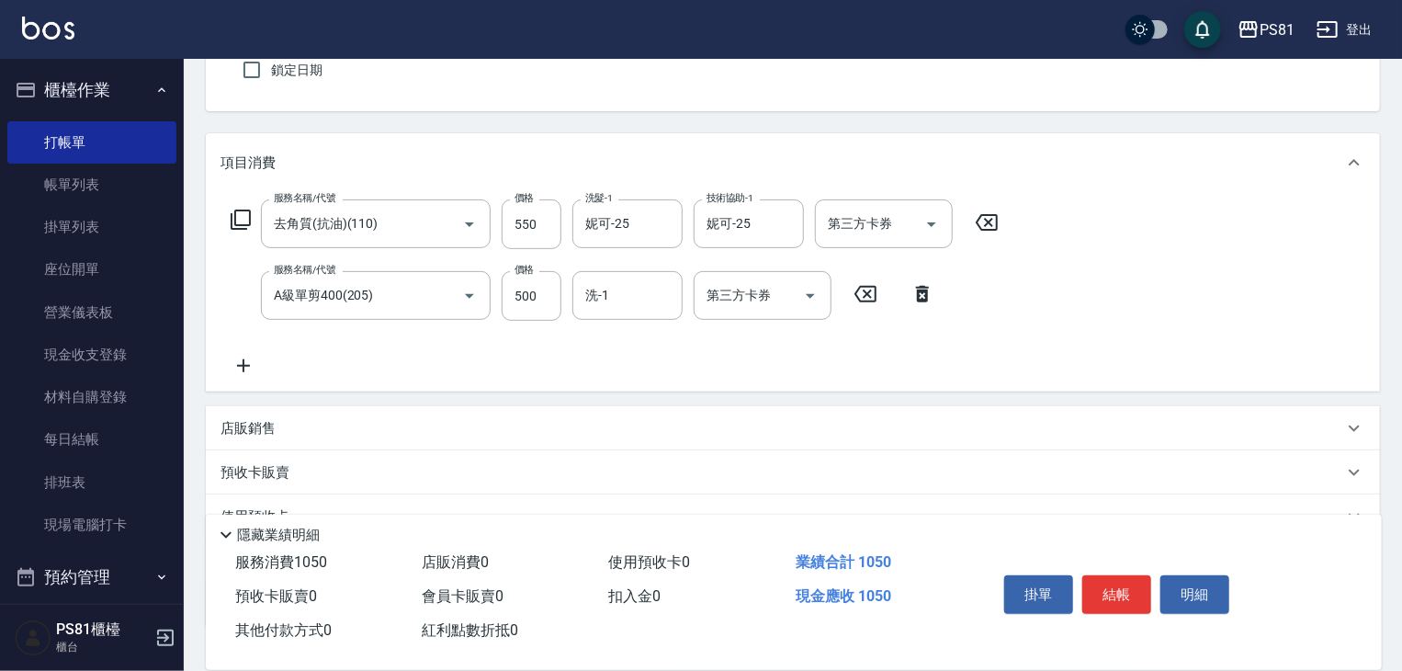
scroll to position [295, 0]
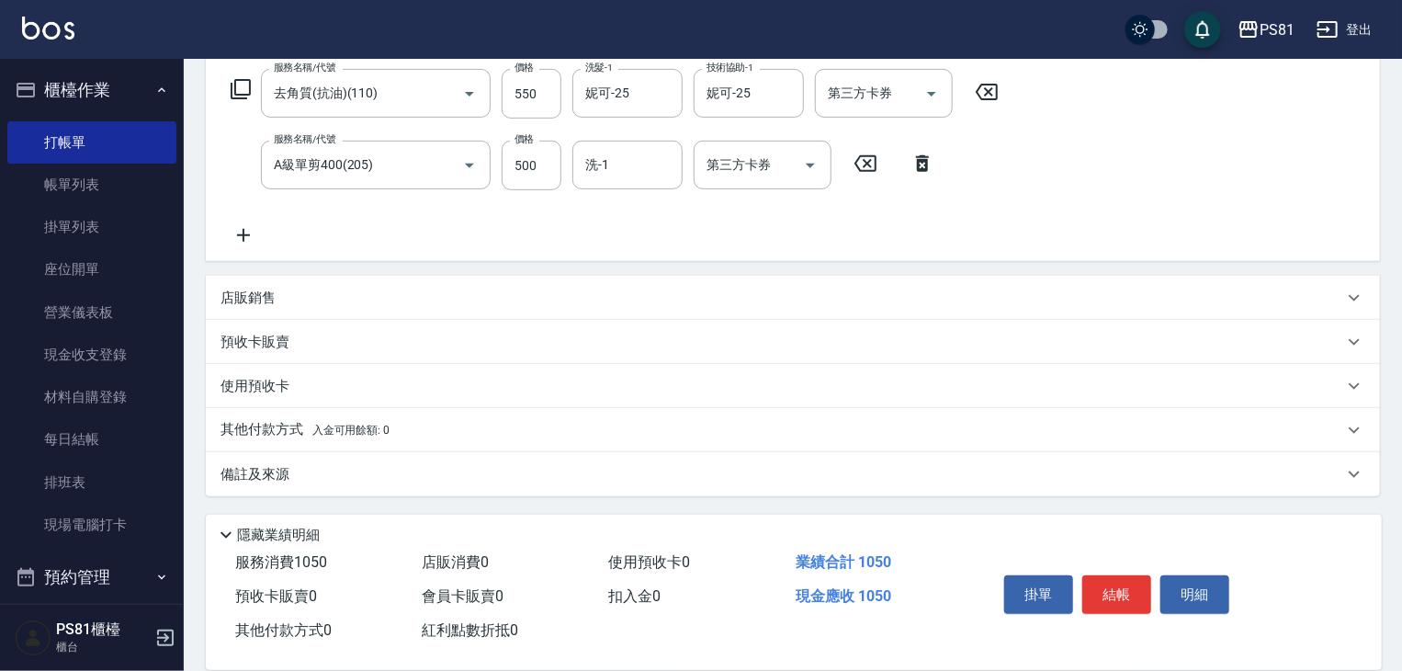
click at [342, 425] on span "入金可用餘額: 0" at bounding box center [351, 430] width 78 height 13
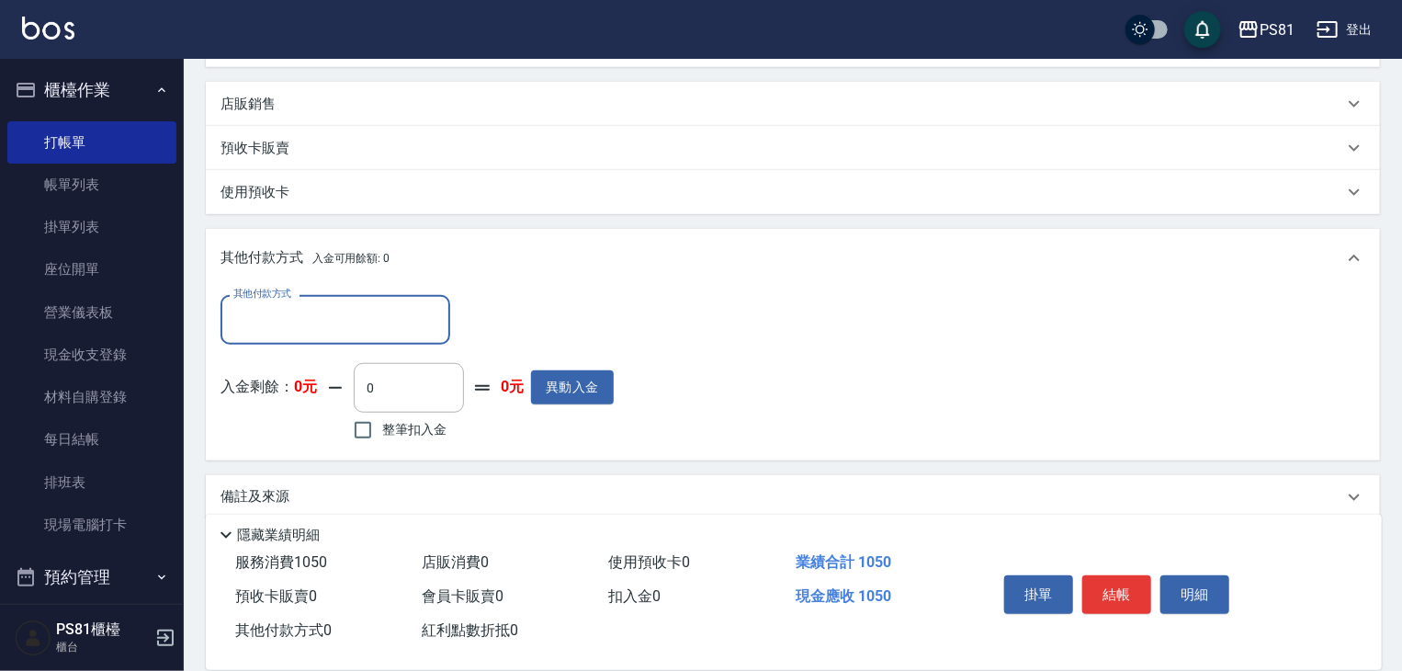
scroll to position [503, 0]
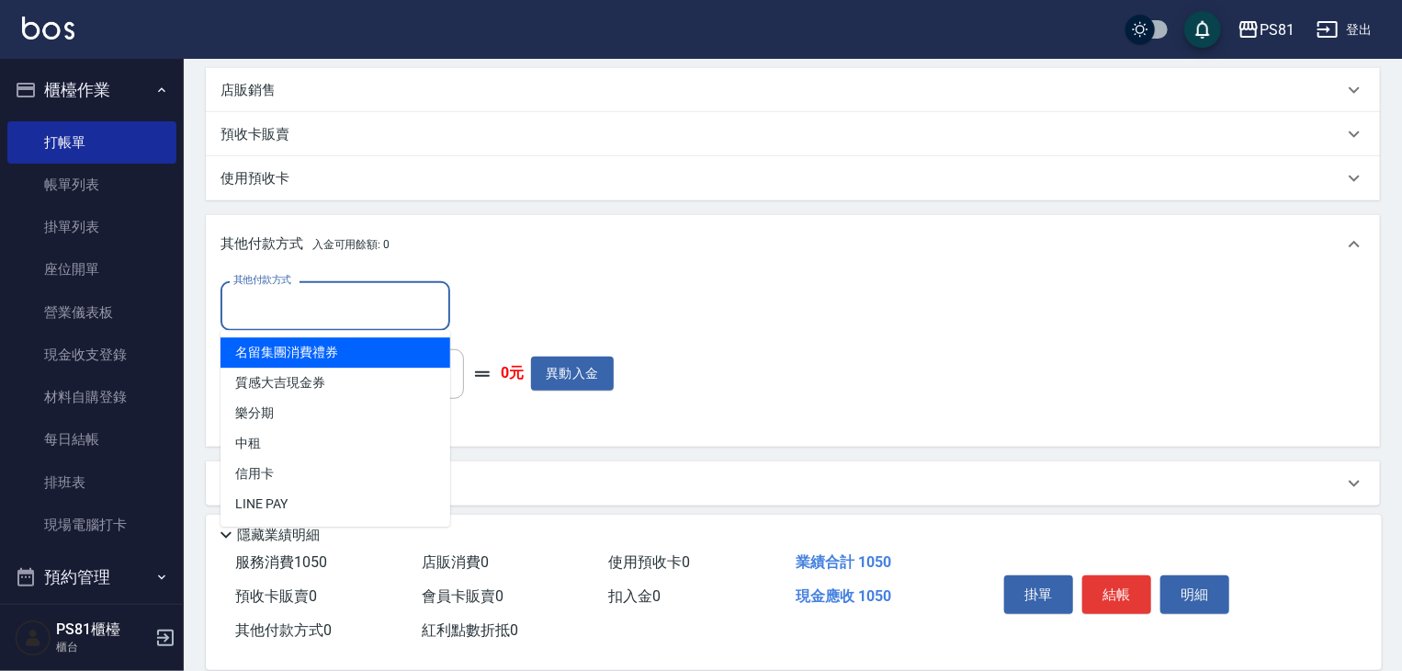
click at [304, 308] on input "其他付款方式" at bounding box center [335, 305] width 213 height 32
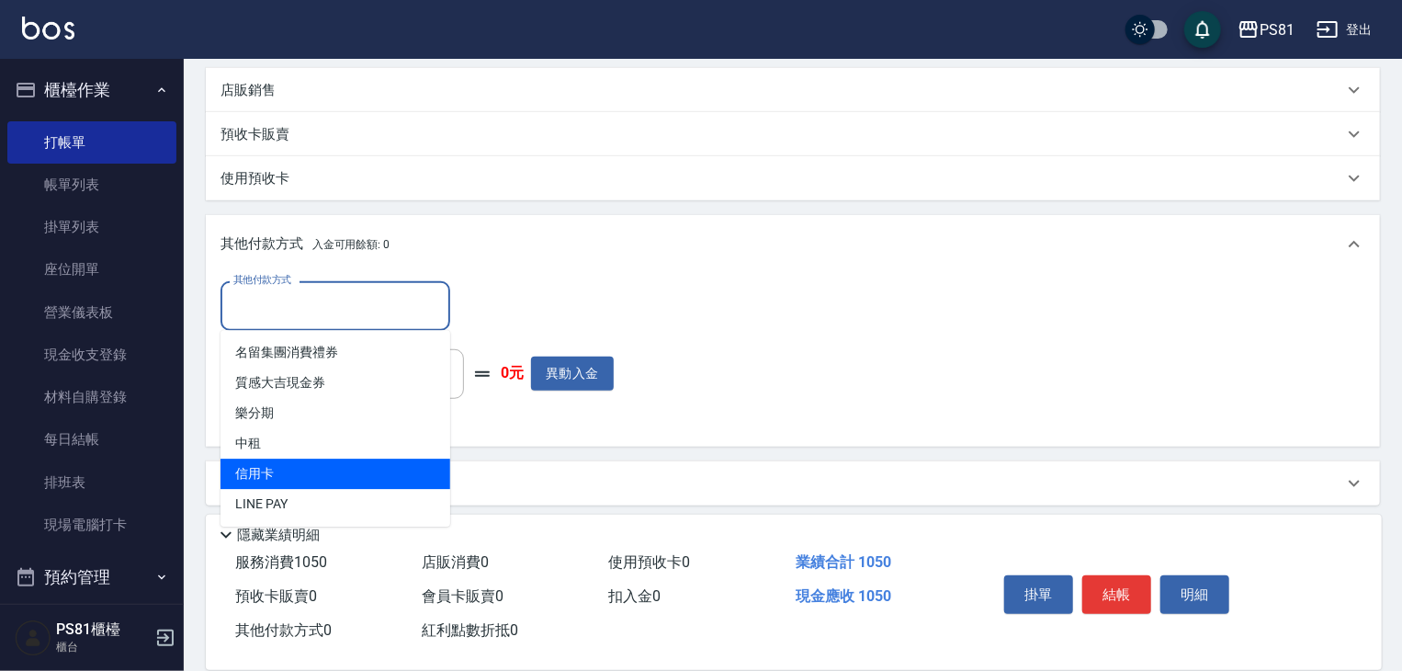
click at [279, 469] on span "信用卡" at bounding box center [336, 474] width 230 height 30
type input "信用卡"
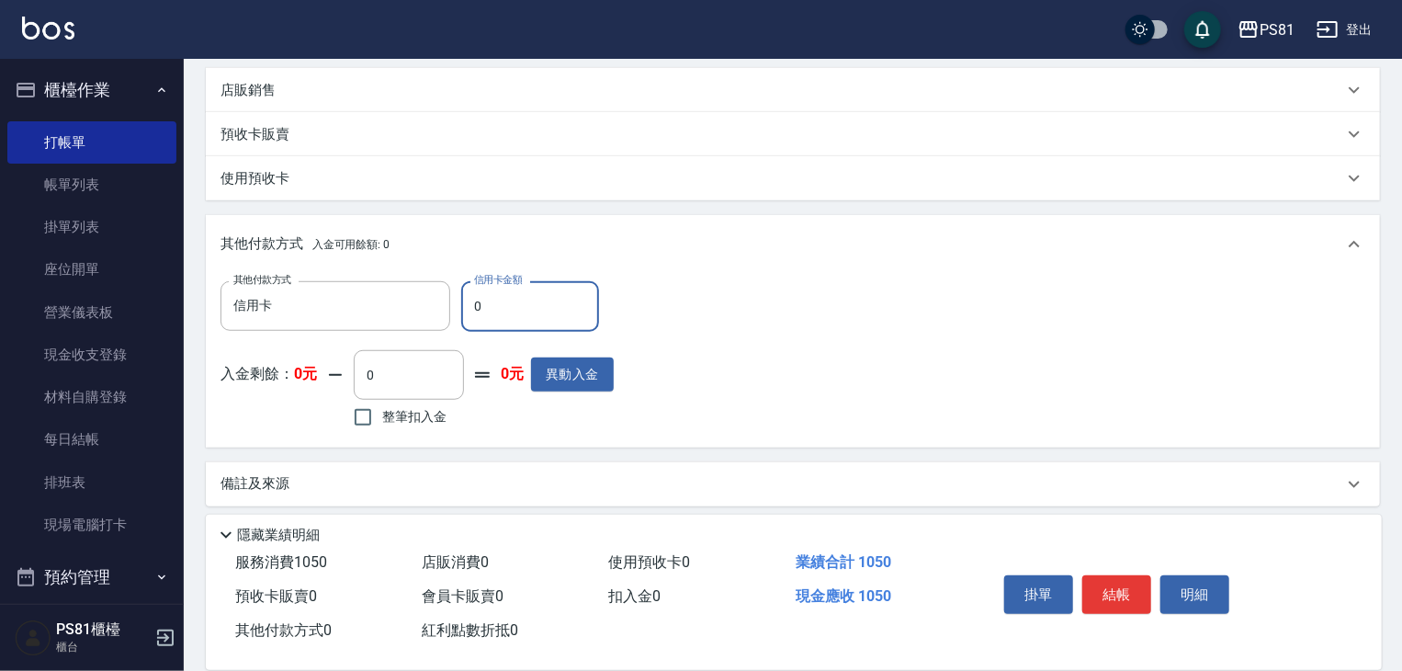
drag, startPoint x: 504, startPoint y: 321, endPoint x: 522, endPoint y: 311, distance: 20.5
click at [507, 319] on input "0" at bounding box center [530, 306] width 138 height 50
click at [522, 311] on input "0" at bounding box center [530, 306] width 138 height 50
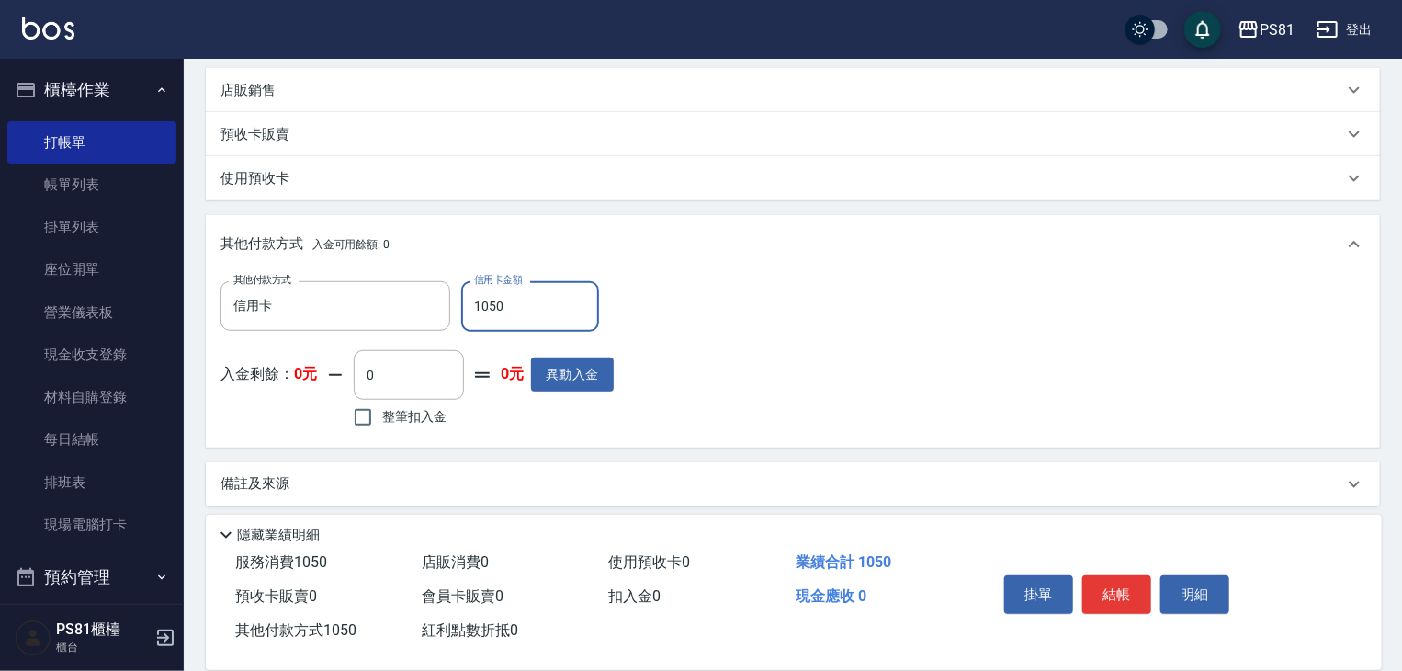
type input "1050"
click at [923, 371] on div "其他付款方式 信用卡 其他付款方式 信用卡金額 1050 信用卡金額 入金剩餘： 0元 0 ​ 整筆扣入金 0元 異動入金" at bounding box center [793, 356] width 1145 height 151
click at [1115, 595] on button "結帳" at bounding box center [1116, 594] width 69 height 39
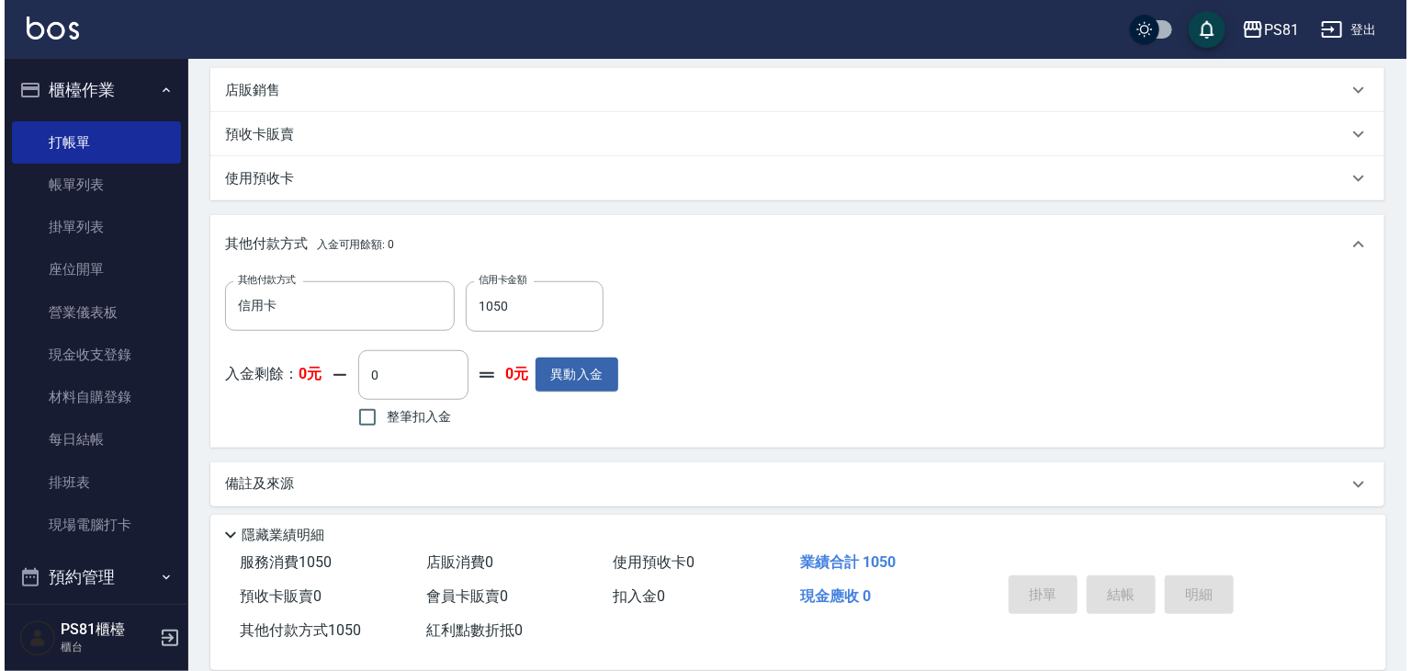
scroll to position [0, 0]
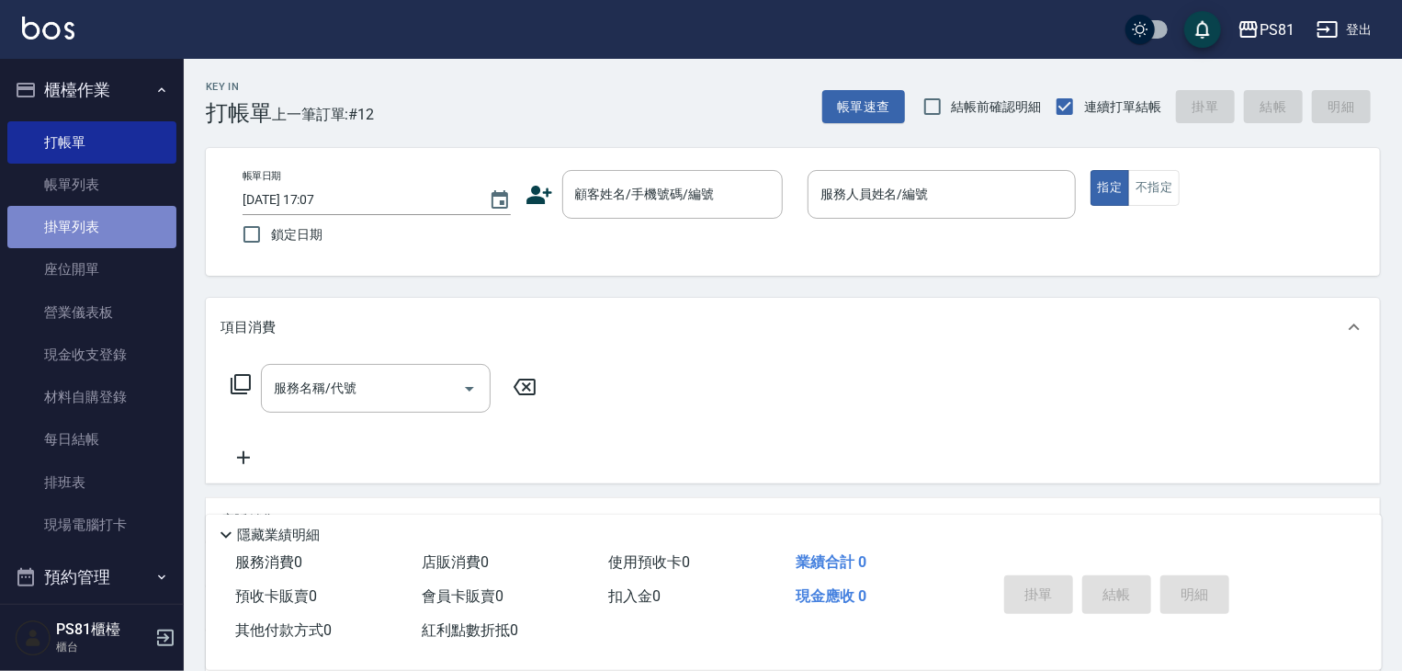
click at [154, 210] on link "掛單列表" at bounding box center [91, 227] width 169 height 42
